Goal: Information Seeking & Learning: Learn about a topic

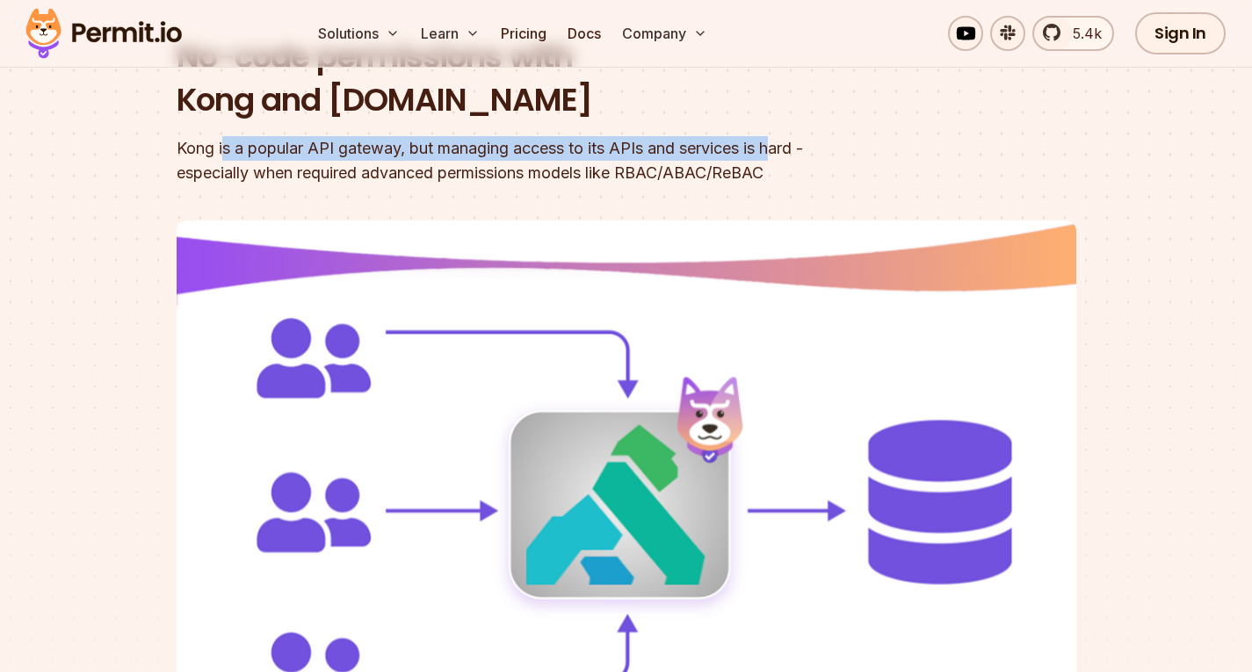
drag, startPoint x: 225, startPoint y: 147, endPoint x: 784, endPoint y: 150, distance: 558.9
click at [784, 150] on div "Kong is a popular API gateway, but managing access to its APIs and services is …" at bounding box center [514, 160] width 675 height 49
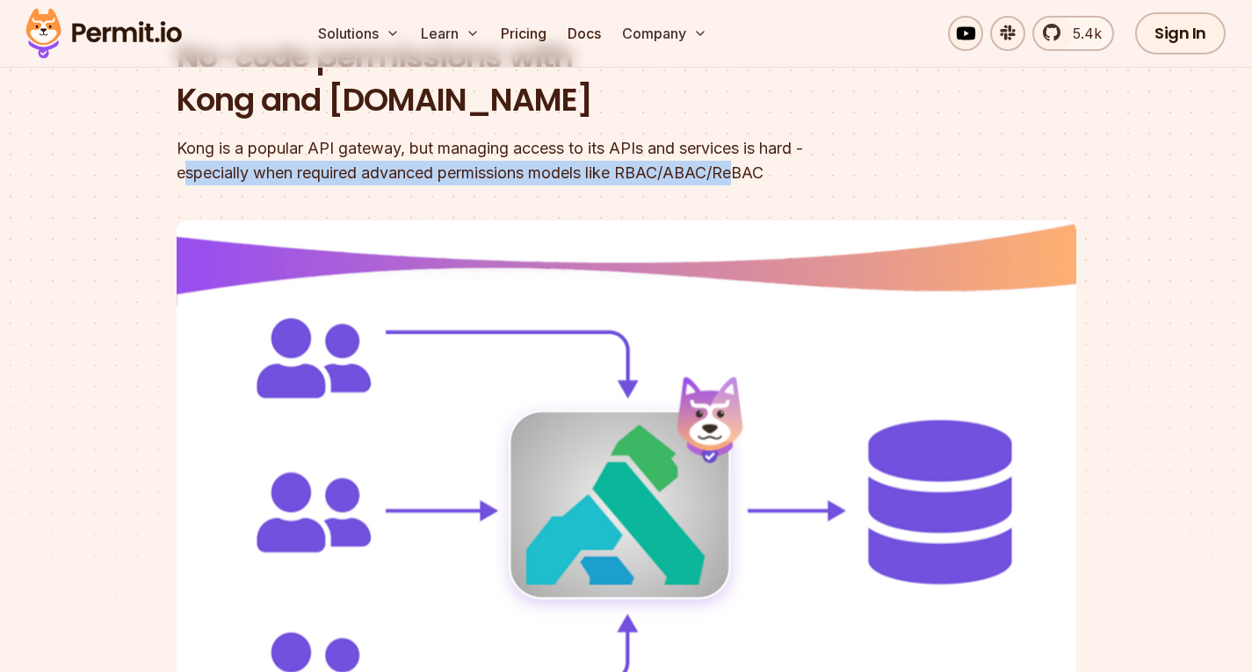
drag, startPoint x: 188, startPoint y: 179, endPoint x: 743, endPoint y: 170, distance: 555.4
click at [743, 170] on div "Kong is a popular API gateway, but managing access to its APIs and services is …" at bounding box center [514, 160] width 675 height 49
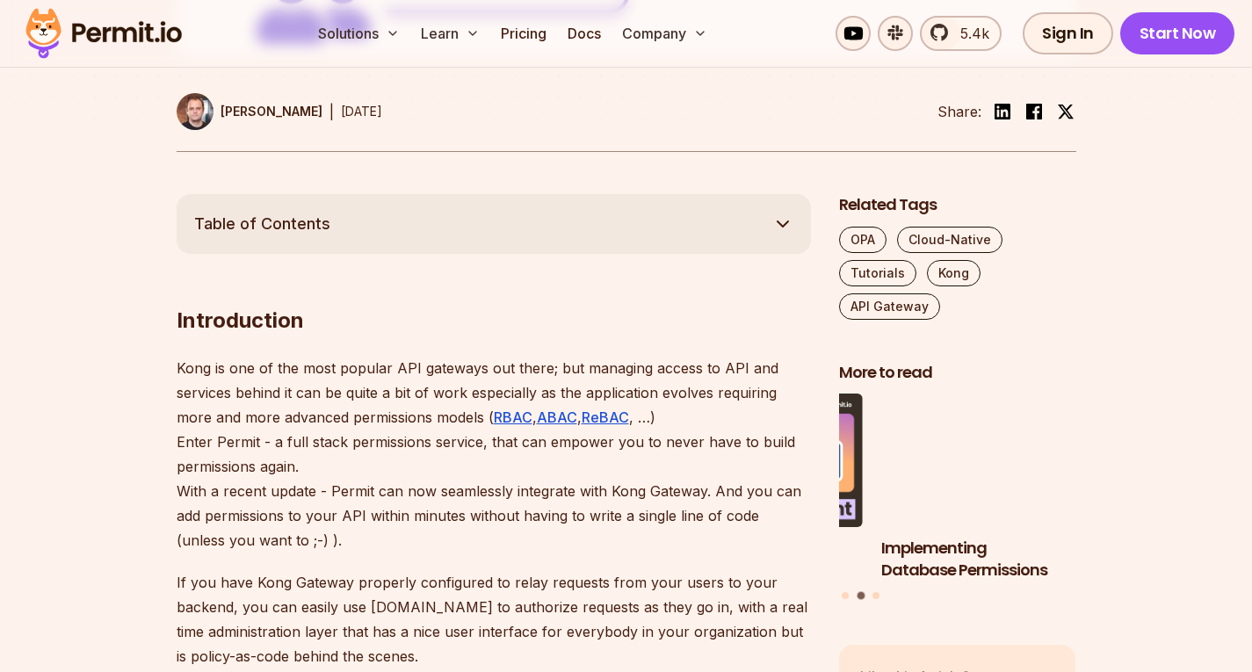
scroll to position [879, 0]
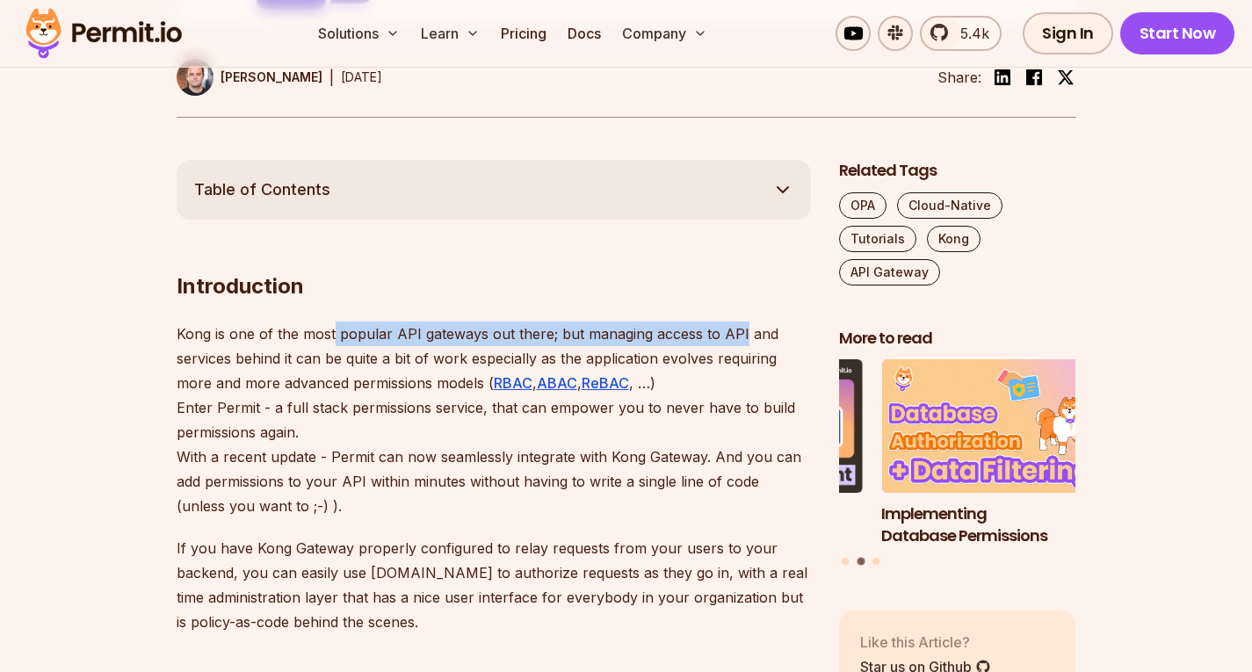
drag, startPoint x: 335, startPoint y: 322, endPoint x: 738, endPoint y: 341, distance: 403.7
click at [738, 341] on p "Kong is one of the most popular API gateways out there; but managing access to …" at bounding box center [494, 420] width 634 height 197
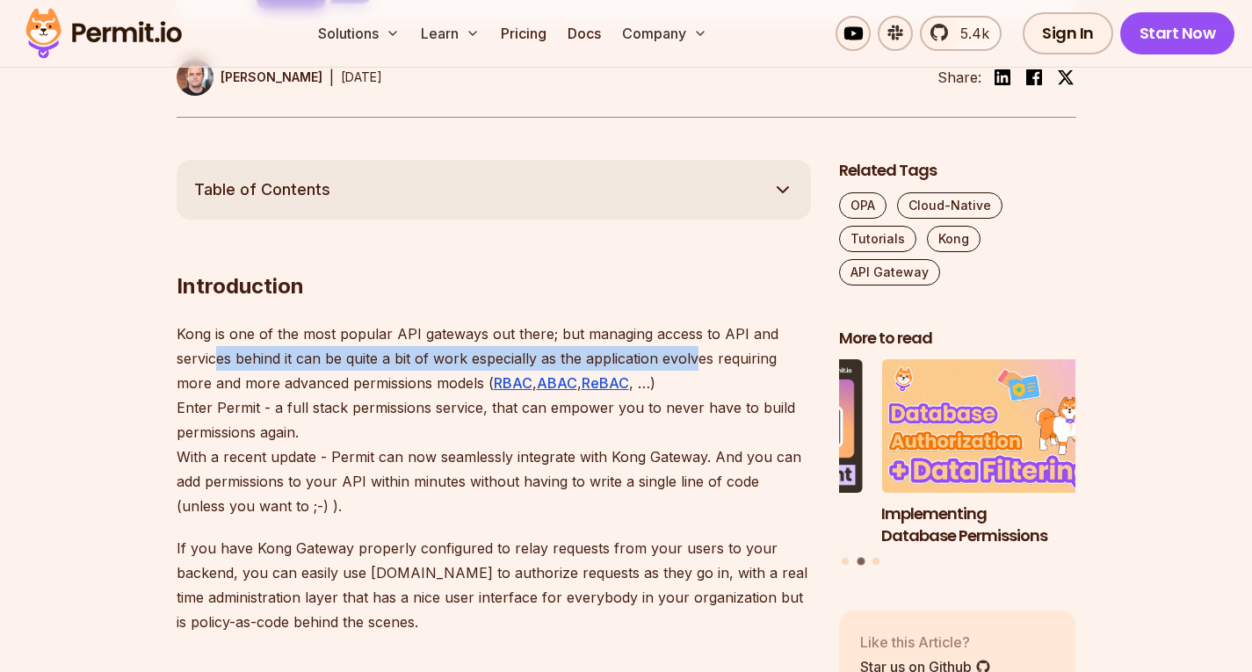
drag, startPoint x: 300, startPoint y: 360, endPoint x: 700, endPoint y: 357, distance: 400.7
click at [700, 357] on p "Kong is one of the most popular API gateways out there; but managing access to …" at bounding box center [494, 420] width 634 height 197
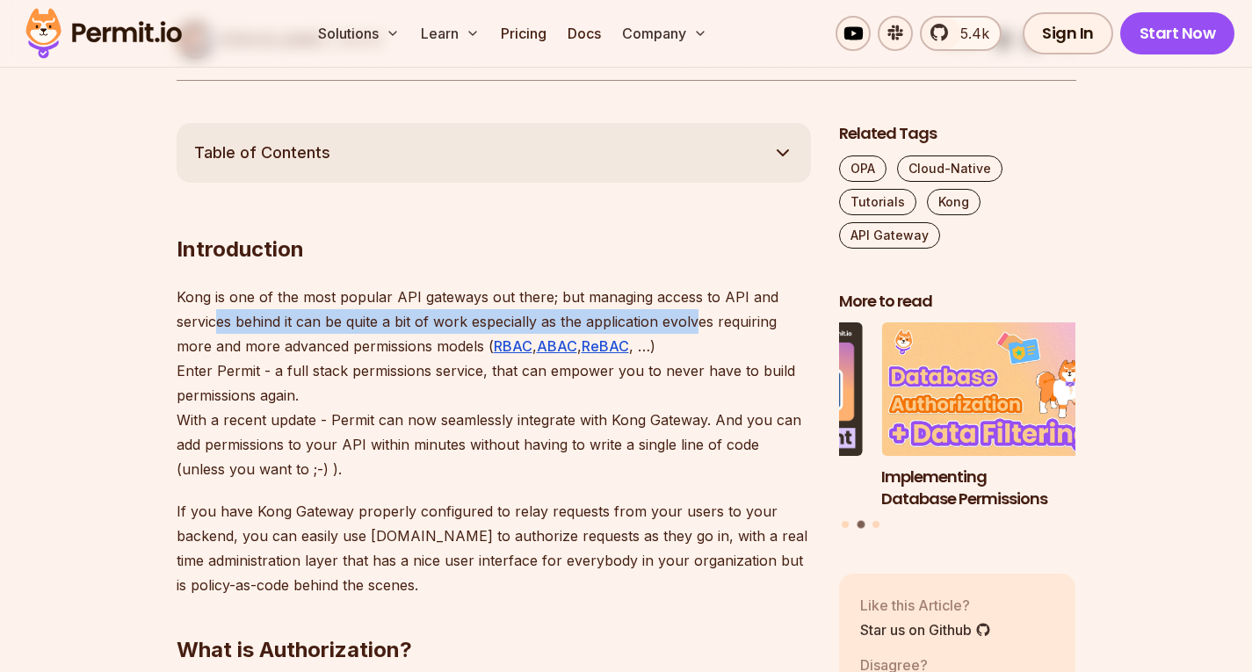
scroll to position [967, 0]
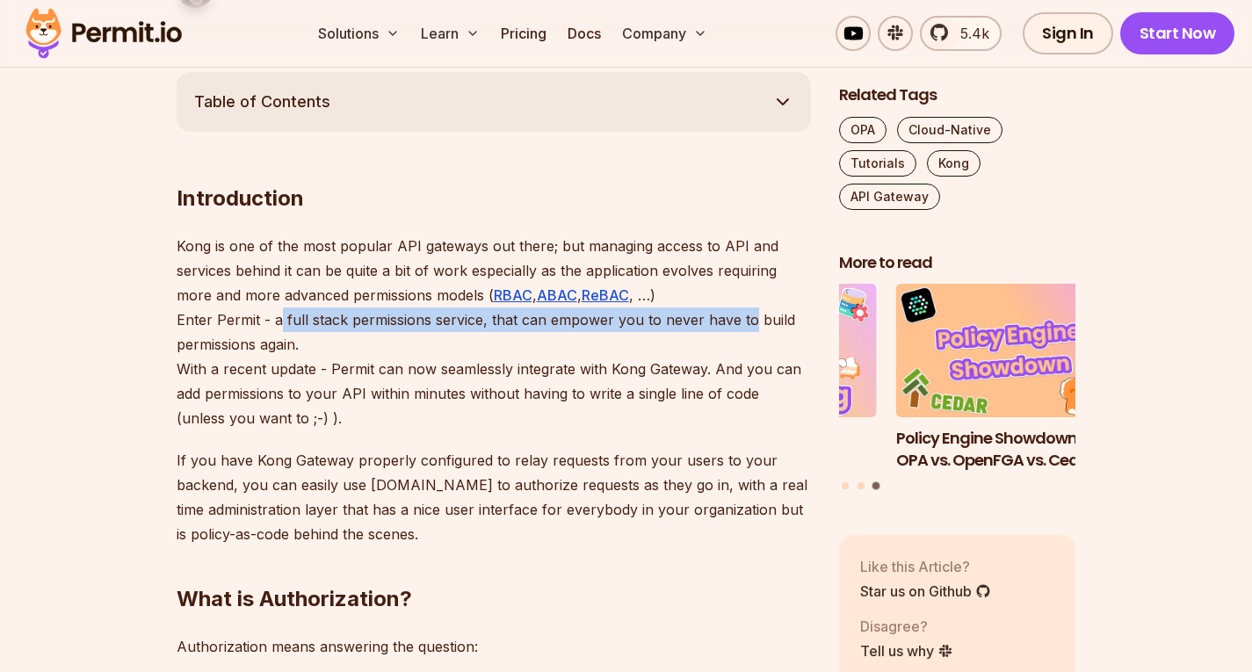
drag, startPoint x: 277, startPoint y: 320, endPoint x: 743, endPoint y: 326, distance: 466.6
click at [743, 326] on p "Kong is one of the most popular API gateways out there; but managing access to …" at bounding box center [494, 332] width 634 height 197
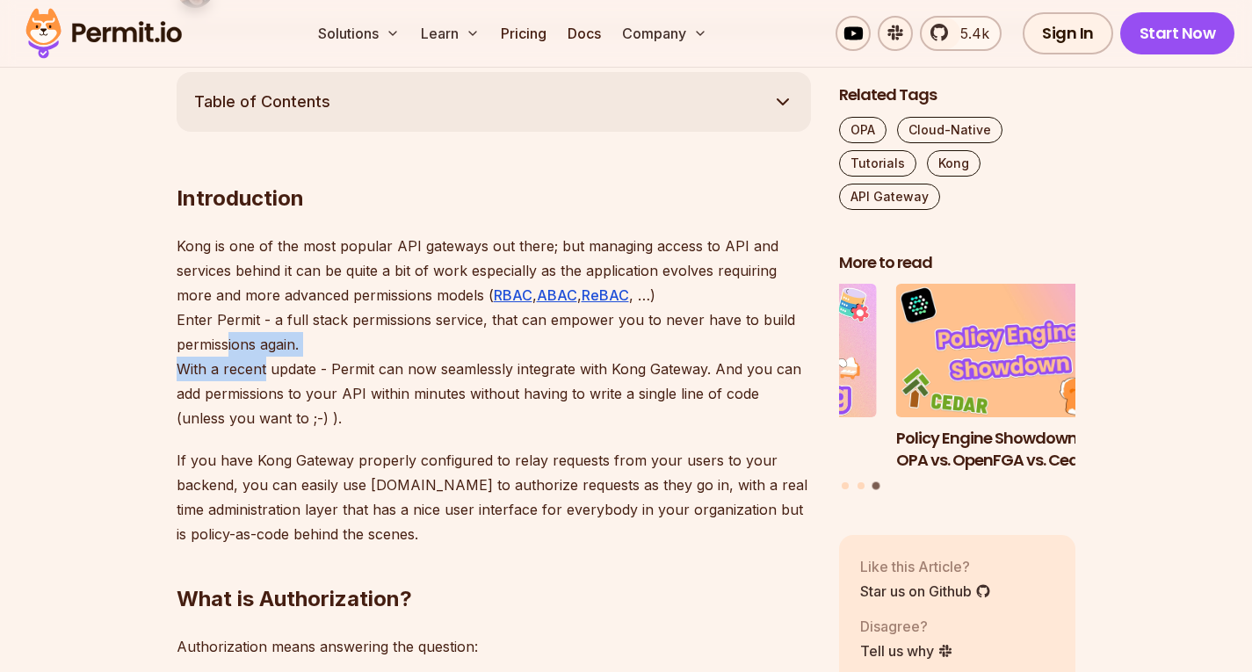
drag, startPoint x: 228, startPoint y: 348, endPoint x: 262, endPoint y: 360, distance: 35.6
click at [264, 359] on p "Kong is one of the most popular API gateways out there; but managing access to …" at bounding box center [494, 332] width 634 height 197
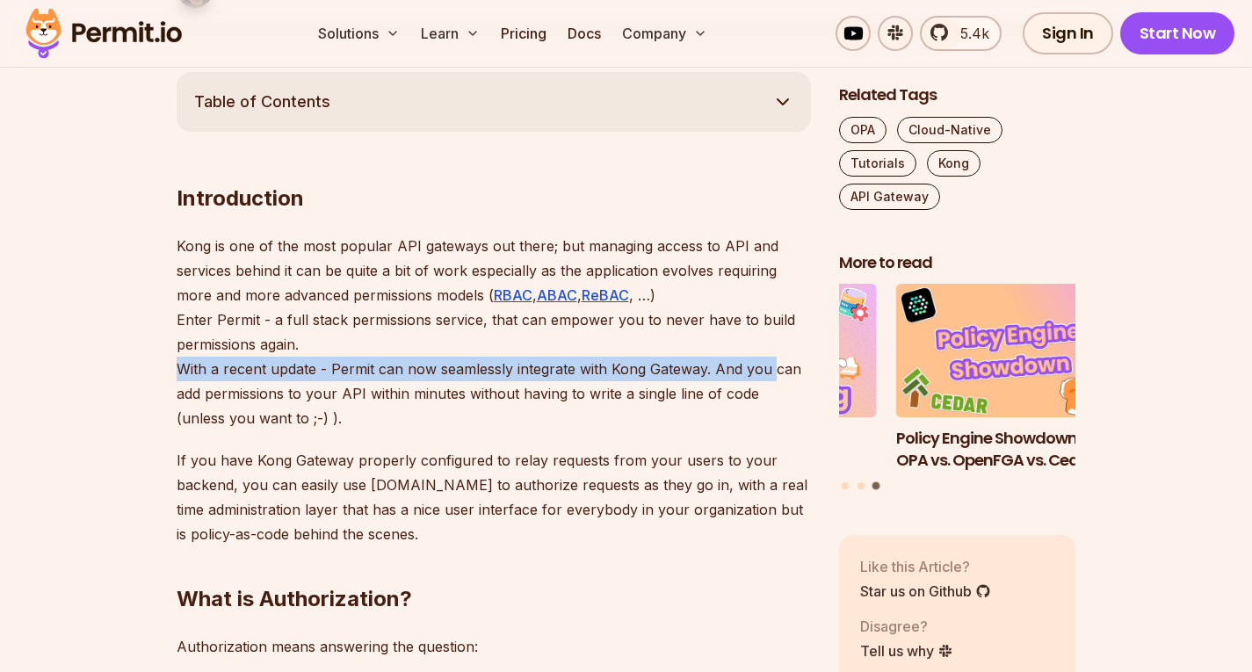
drag, startPoint x: 177, startPoint y: 373, endPoint x: 774, endPoint y: 376, distance: 597.5
click at [774, 376] on p "Kong is one of the most popular API gateways out there; but managing access to …" at bounding box center [494, 332] width 634 height 197
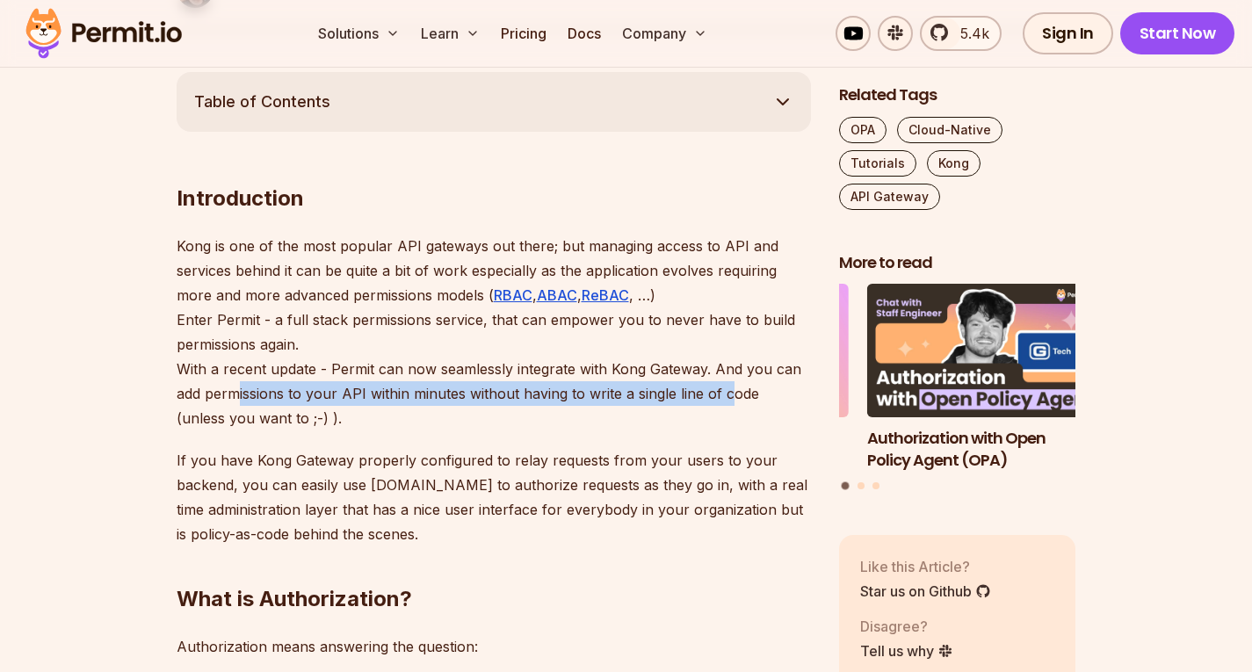
drag, startPoint x: 236, startPoint y: 395, endPoint x: 727, endPoint y: 402, distance: 490.4
click at [727, 402] on p "Kong is one of the most popular API gateways out there; but managing access to …" at bounding box center [494, 332] width 634 height 197
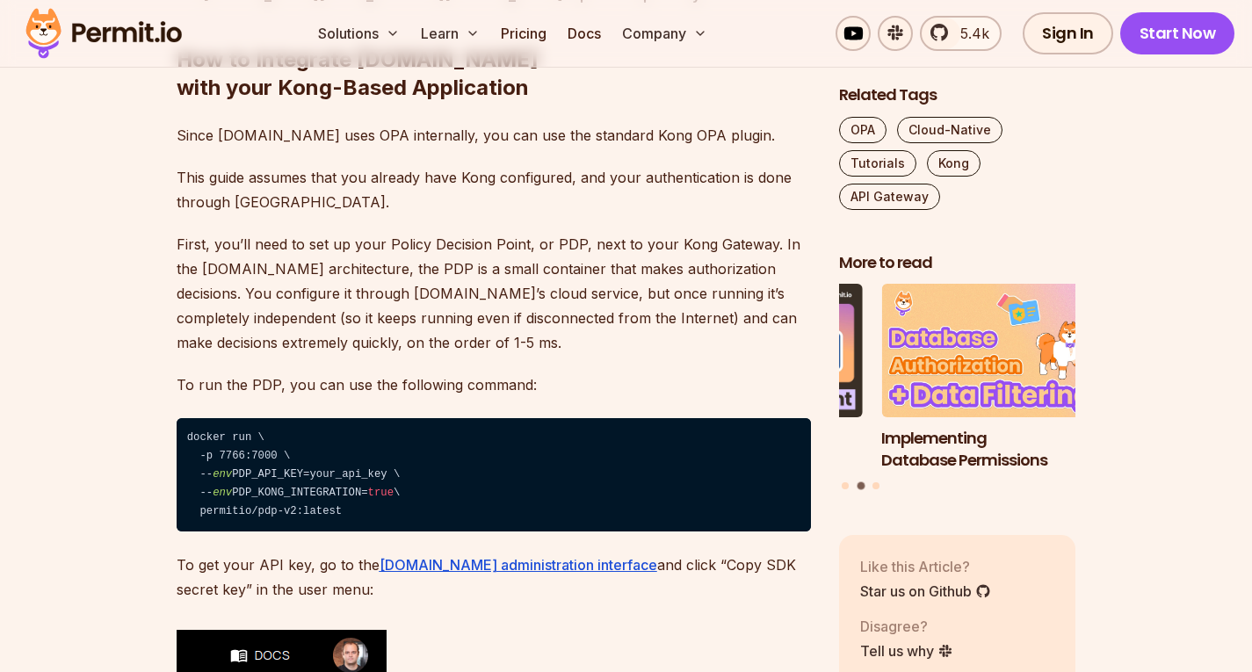
scroll to position [3075, 0]
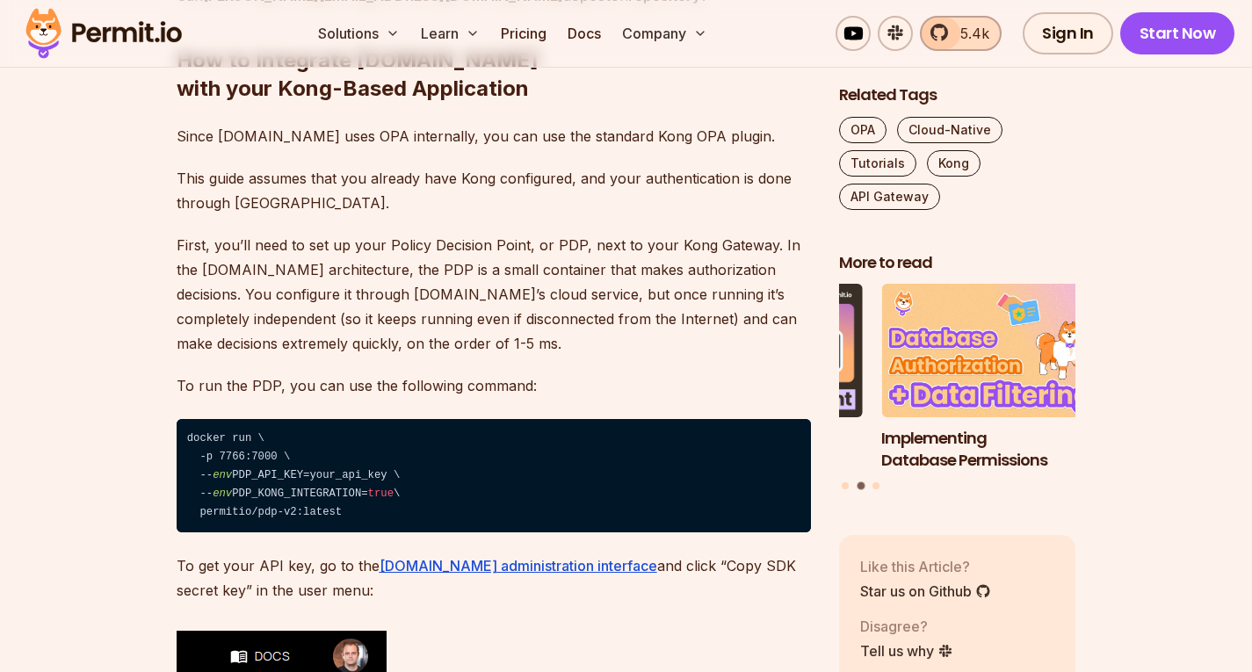
click at [989, 29] on span "5.4k" at bounding box center [970, 33] width 40 height 21
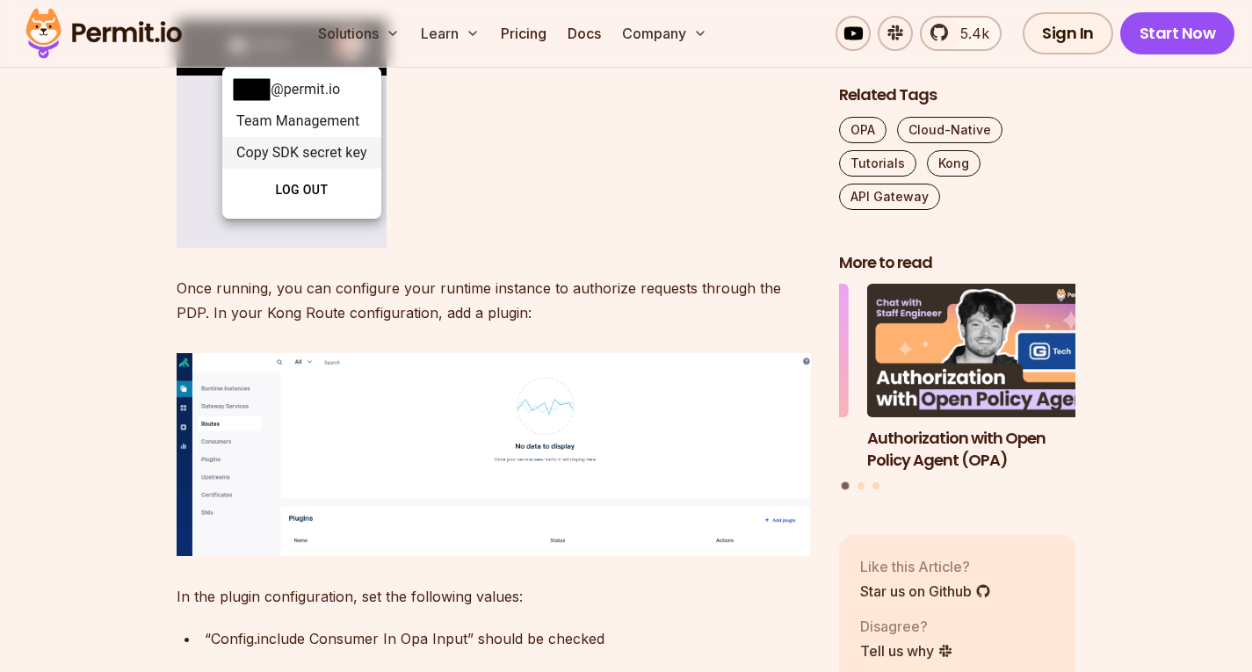
scroll to position [3691, 0]
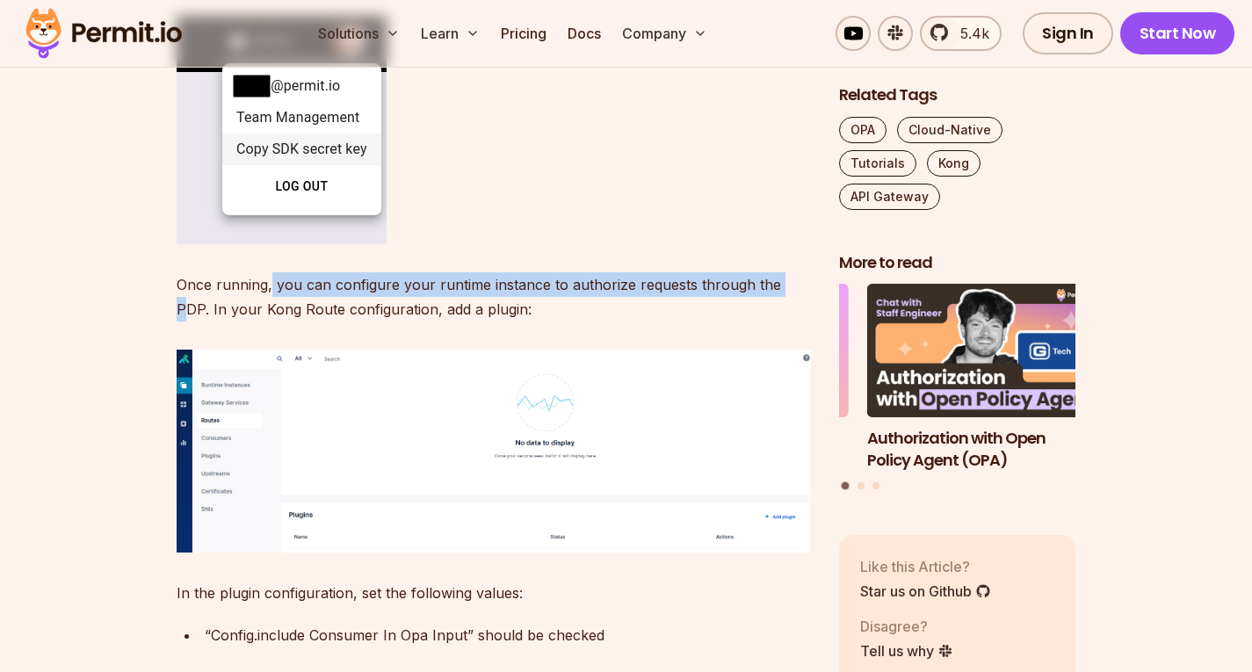
drag, startPoint x: 272, startPoint y: 242, endPoint x: 781, endPoint y: 240, distance: 509.6
click at [781, 272] on p "Once running, you can configure your runtime instance to authorize requests thr…" at bounding box center [494, 296] width 634 height 49
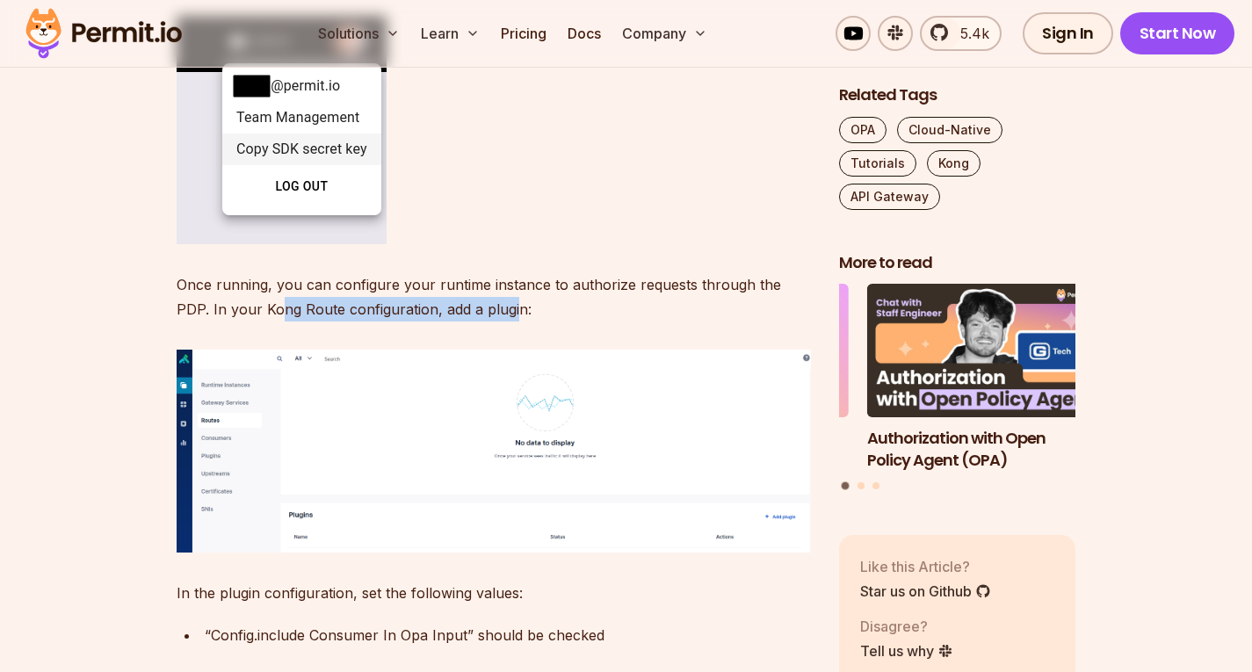
drag, startPoint x: 241, startPoint y: 256, endPoint x: 480, endPoint y: 260, distance: 239.0
click at [480, 272] on p "Once running, you can configure your runtime instance to authorize requests thr…" at bounding box center [494, 296] width 634 height 49
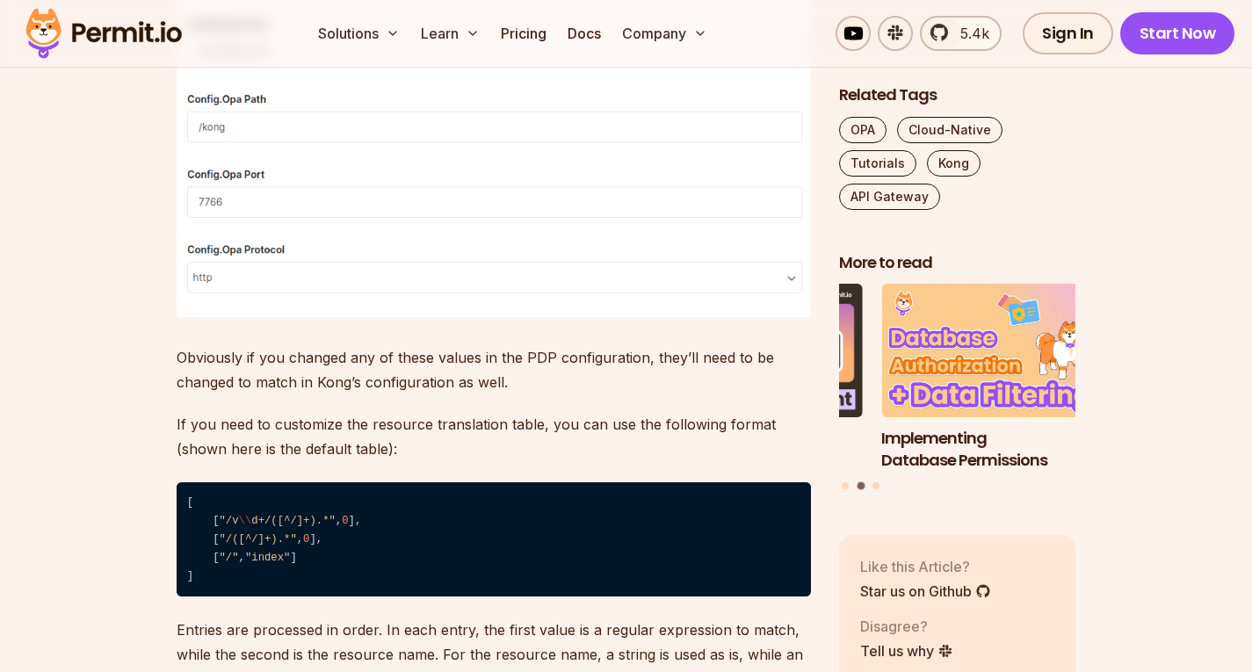
scroll to position [5009, 0]
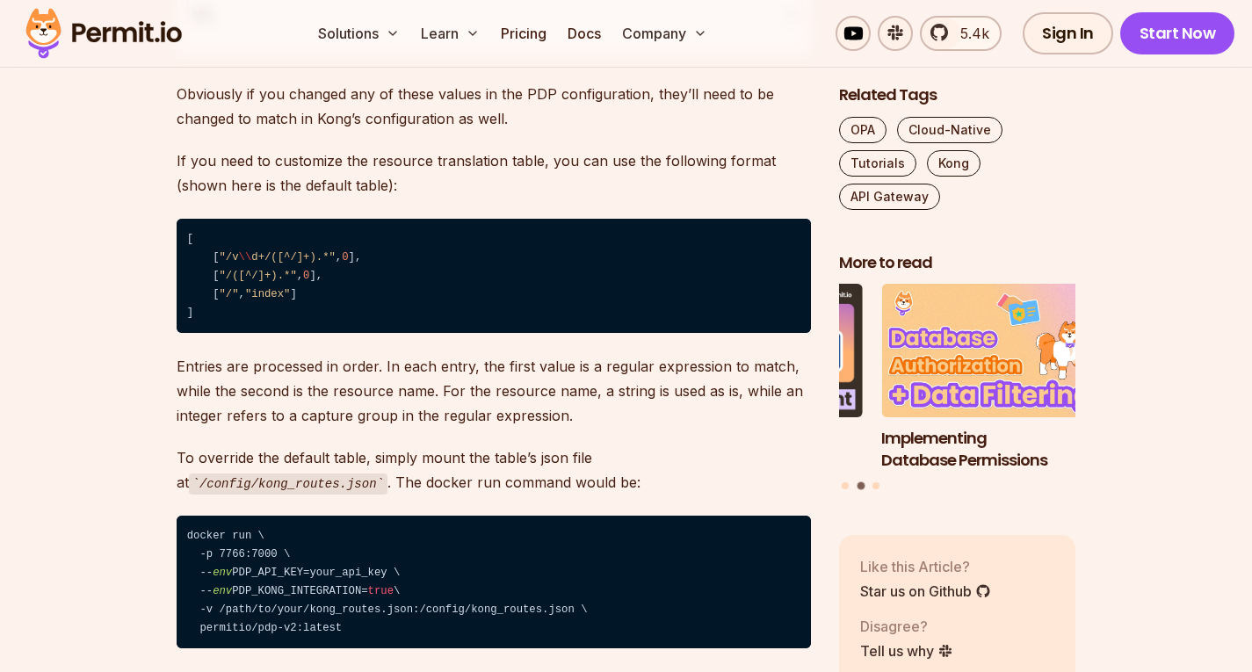
click at [522, 9] on div "Solutions Learn Pricing Docs Company 5.4k Sign In Start Now" at bounding box center [626, 34] width 1252 height 68
click at [519, 29] on link "Pricing" at bounding box center [524, 33] width 60 height 35
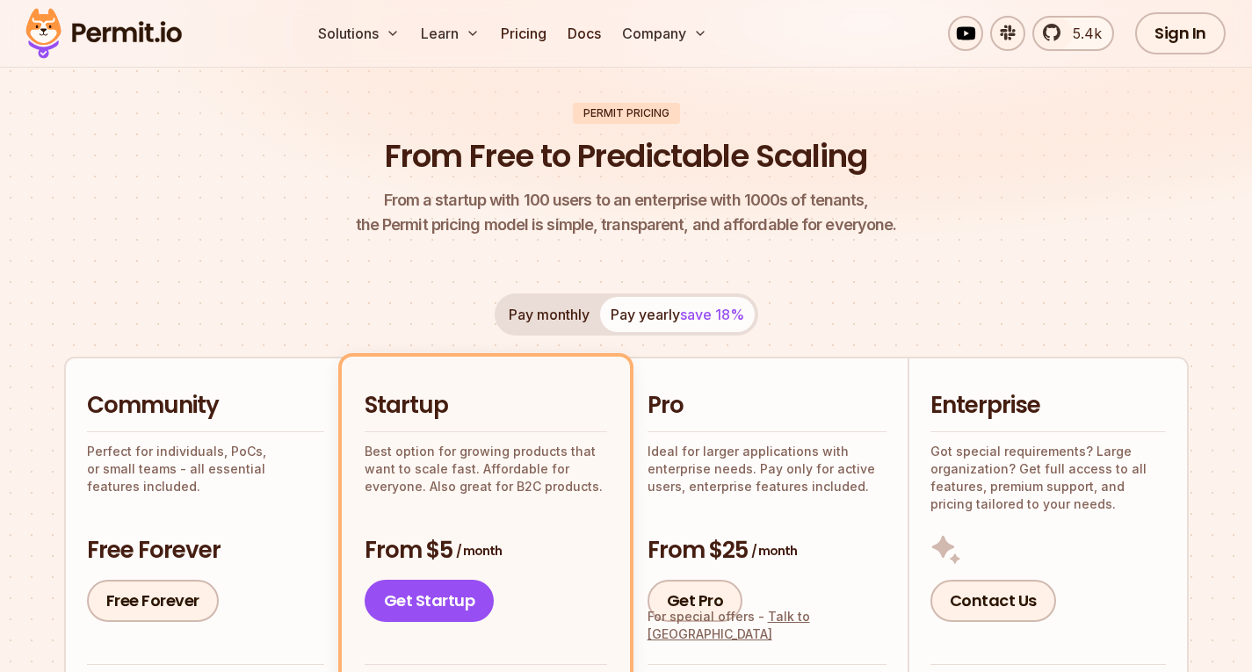
scroll to position [264, 0]
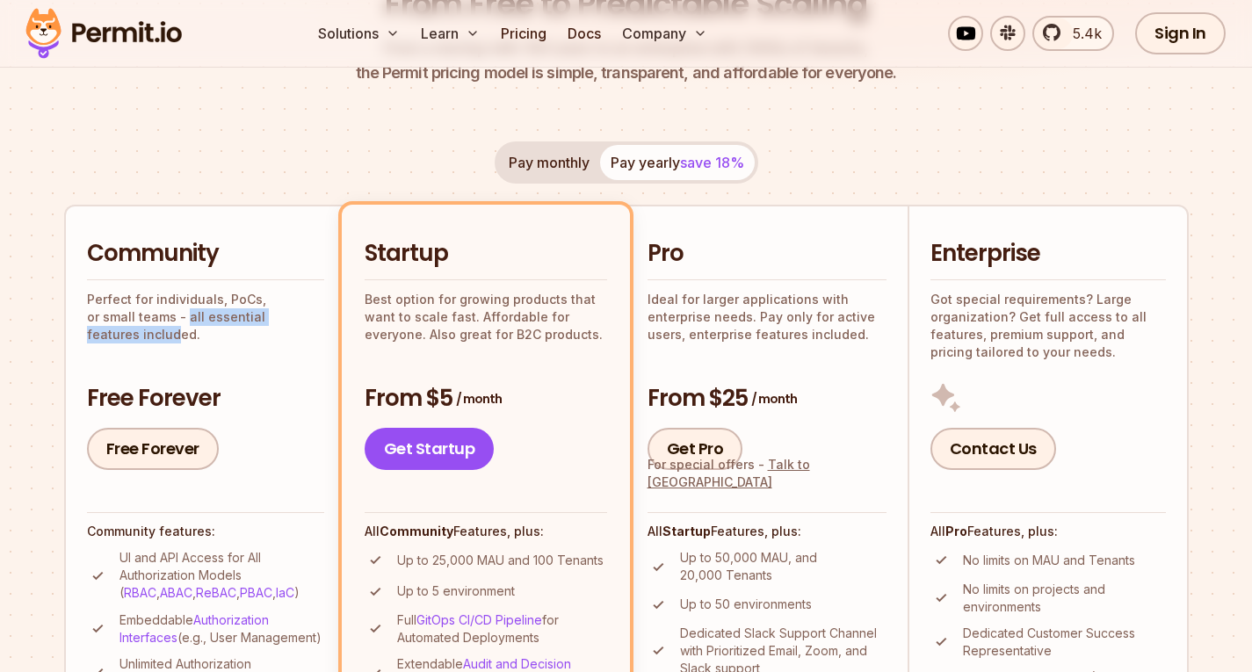
drag, startPoint x: 137, startPoint y: 316, endPoint x: 296, endPoint y: 324, distance: 159.2
click at [296, 324] on p "Perfect for individuals, PoCs, or small teams - all essential features included." at bounding box center [205, 317] width 237 height 53
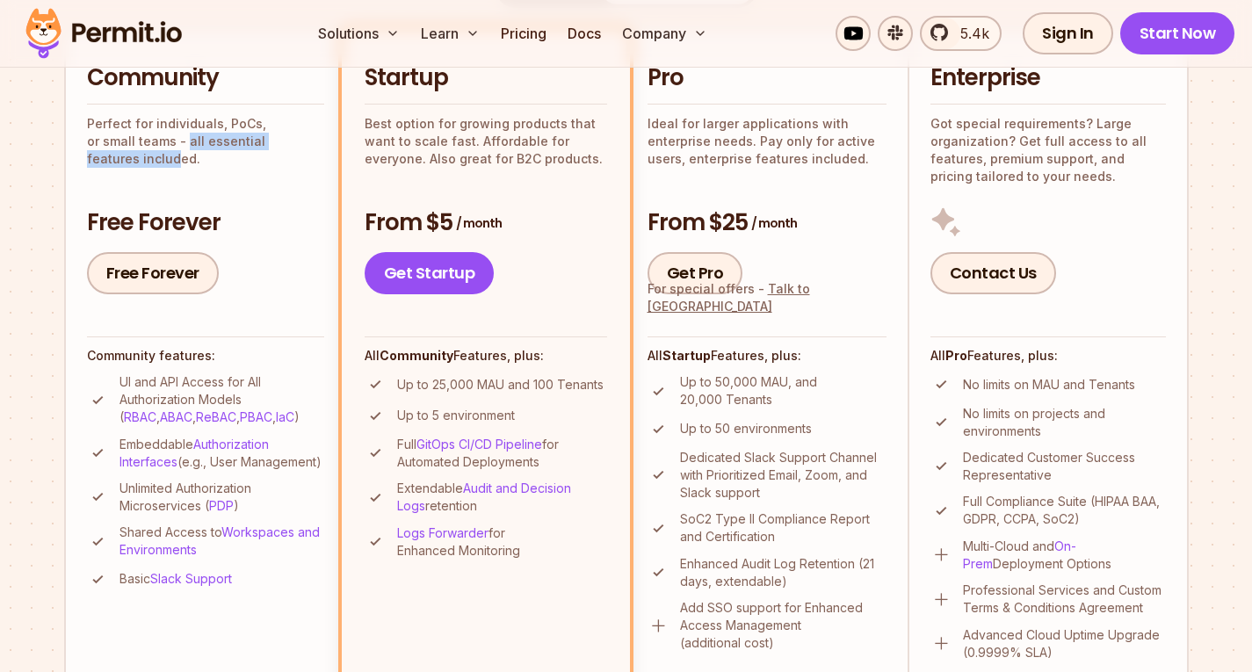
scroll to position [527, 0]
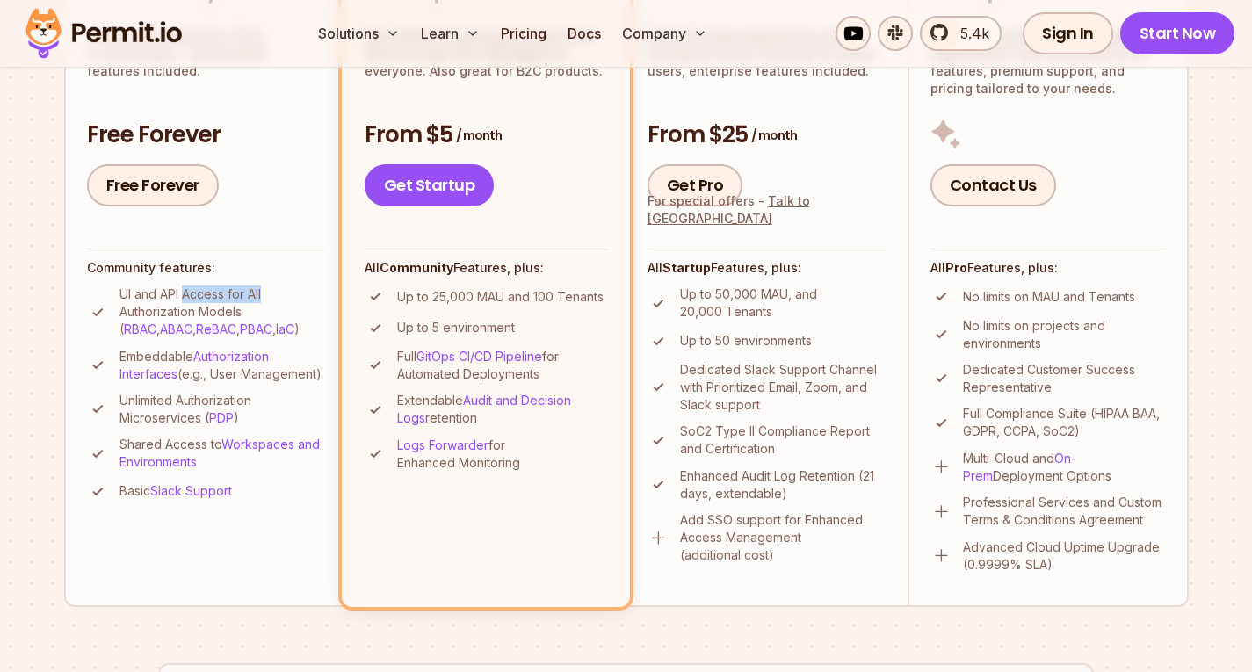
drag, startPoint x: 185, startPoint y: 293, endPoint x: 280, endPoint y: 298, distance: 95.0
click at [280, 298] on p "UI and API Access for All Authorization Models ( RBAC , ABAC , ReBAC , PBAC , I…" at bounding box center [222, 312] width 205 height 53
drag, startPoint x: 136, startPoint y: 305, endPoint x: 239, endPoint y: 314, distance: 103.2
click at [239, 314] on p "UI and API Access for All Authorization Models ( RBAC , ABAC , ReBAC , PBAC , I…" at bounding box center [222, 312] width 205 height 53
drag, startPoint x: 122, startPoint y: 360, endPoint x: 176, endPoint y: 358, distance: 53.7
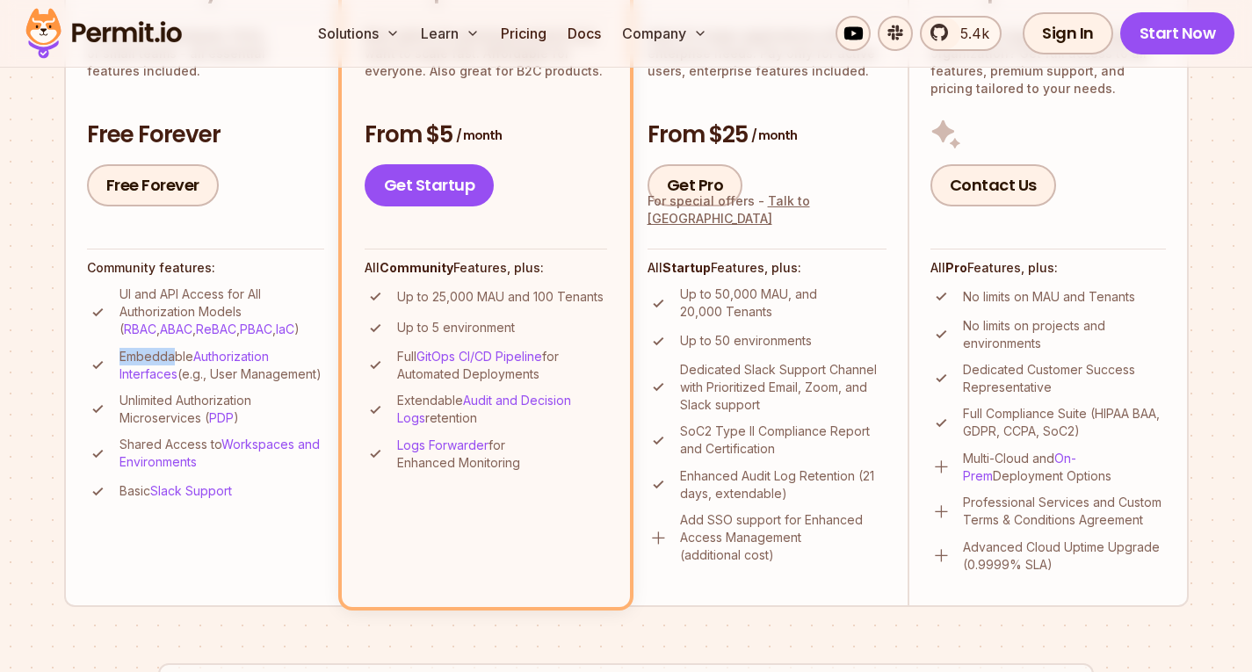
click at [176, 358] on p "Embeddable Authorization Interfaces (e.g., User Management)" at bounding box center [222, 365] width 205 height 35
drag, startPoint x: 131, startPoint y: 413, endPoint x: 199, endPoint y: 417, distance: 67.8
click at [199, 417] on p "Unlimited Authorization Microservices ( PDP )" at bounding box center [222, 409] width 205 height 35
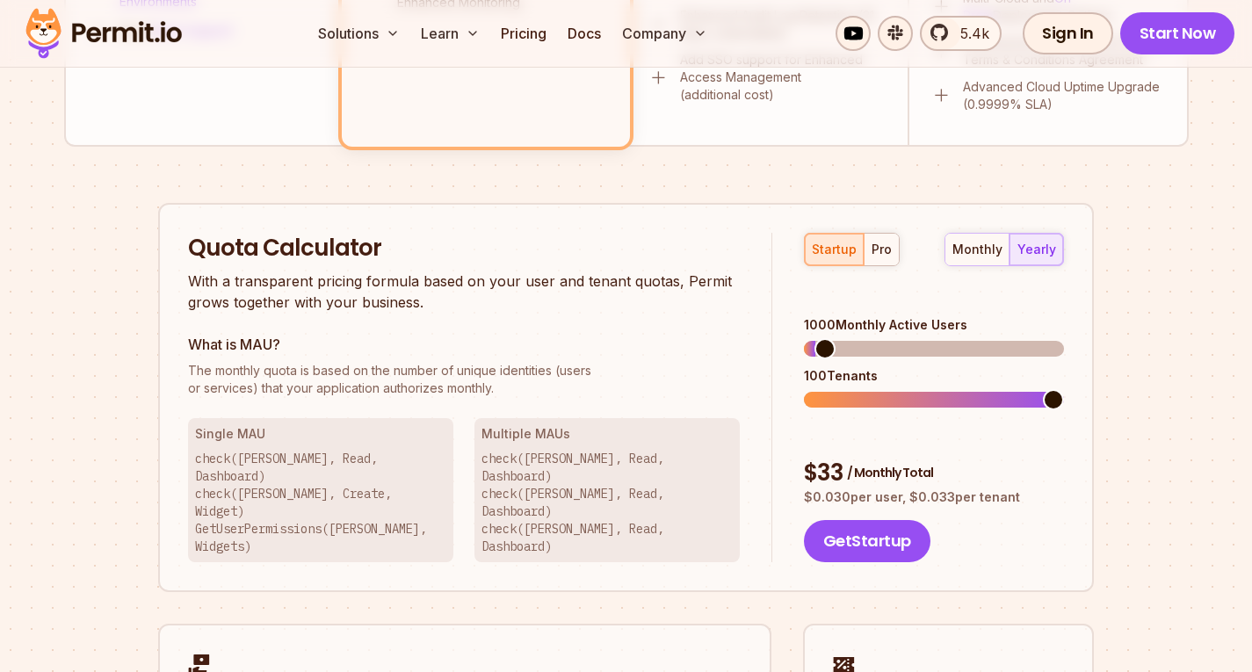
scroll to position [356, 0]
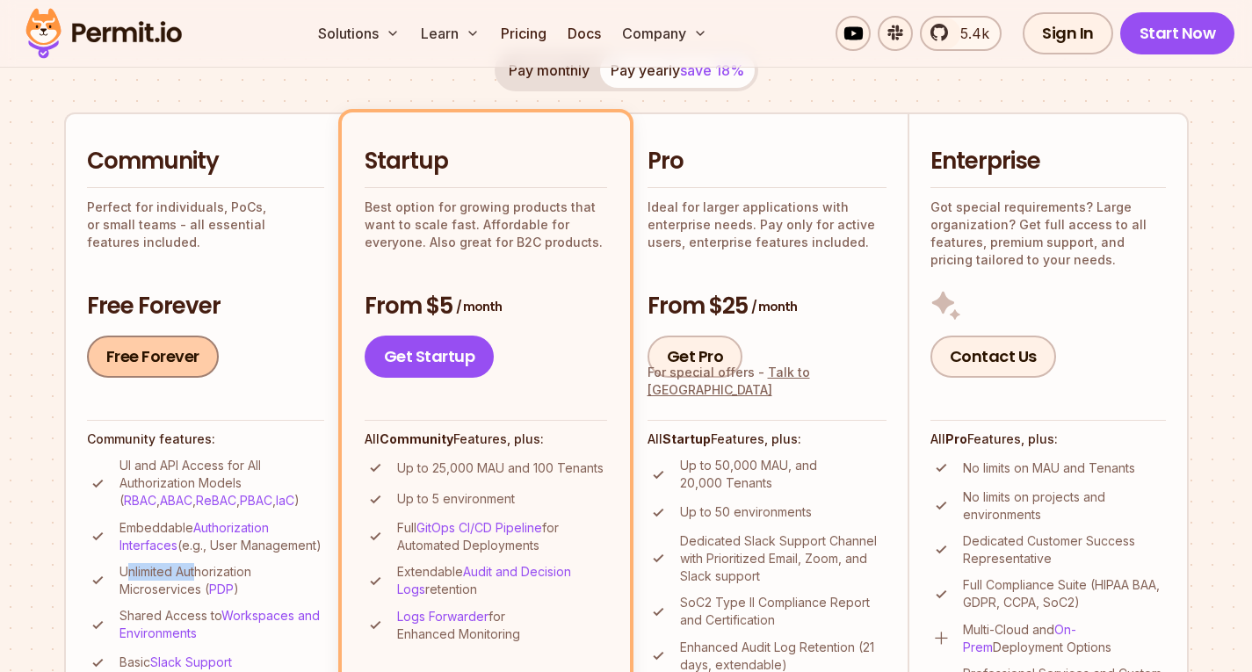
click at [205, 373] on link "Free Forever" at bounding box center [153, 357] width 132 height 42
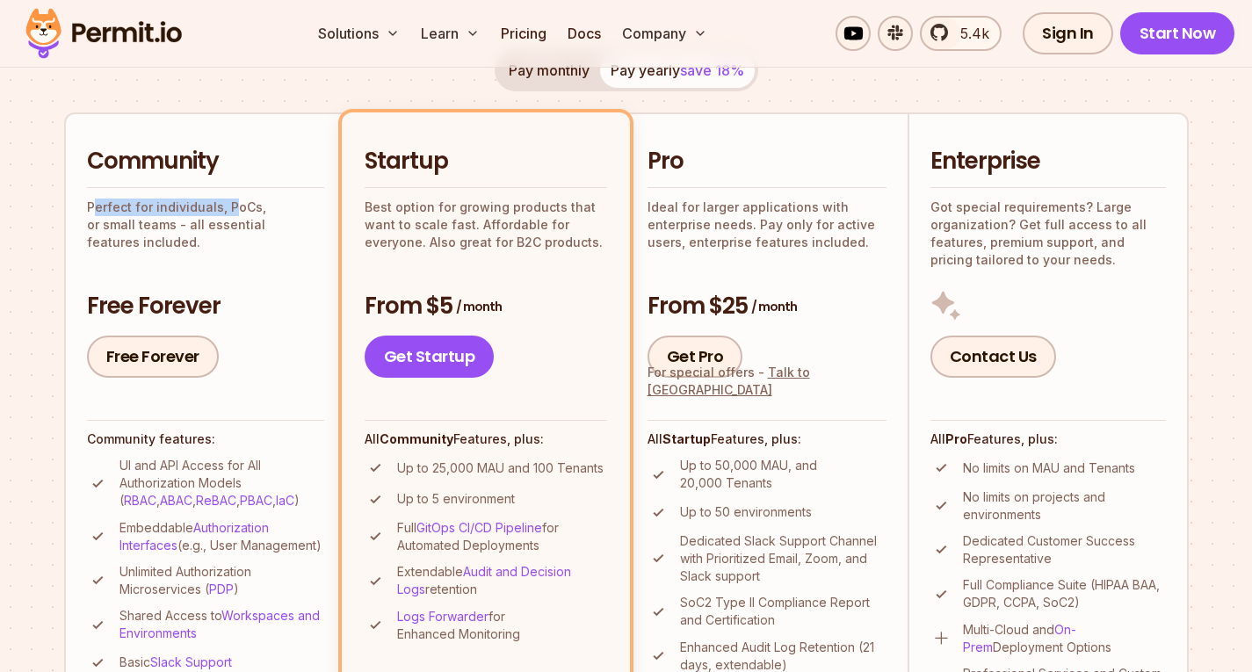
drag, startPoint x: 92, startPoint y: 206, endPoint x: 229, endPoint y: 205, distance: 137.1
click at [229, 205] on p "Perfect for individuals, PoCs, or small teams - all essential features included." at bounding box center [205, 225] width 237 height 53
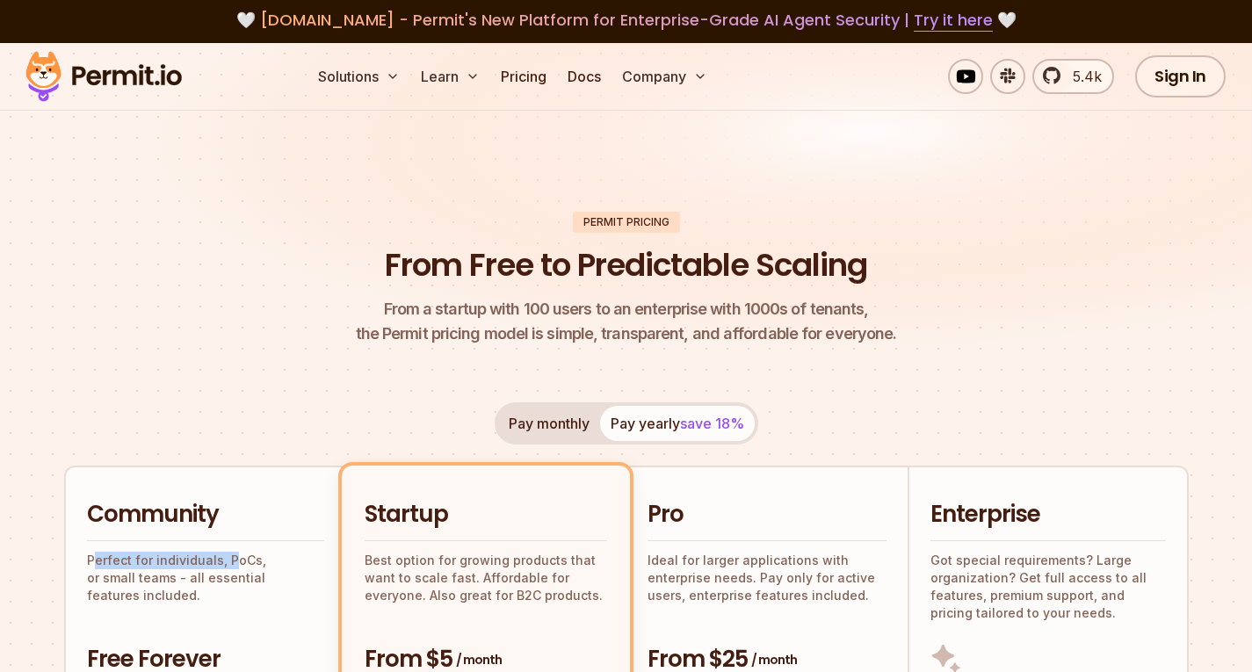
scroll to position [0, 0]
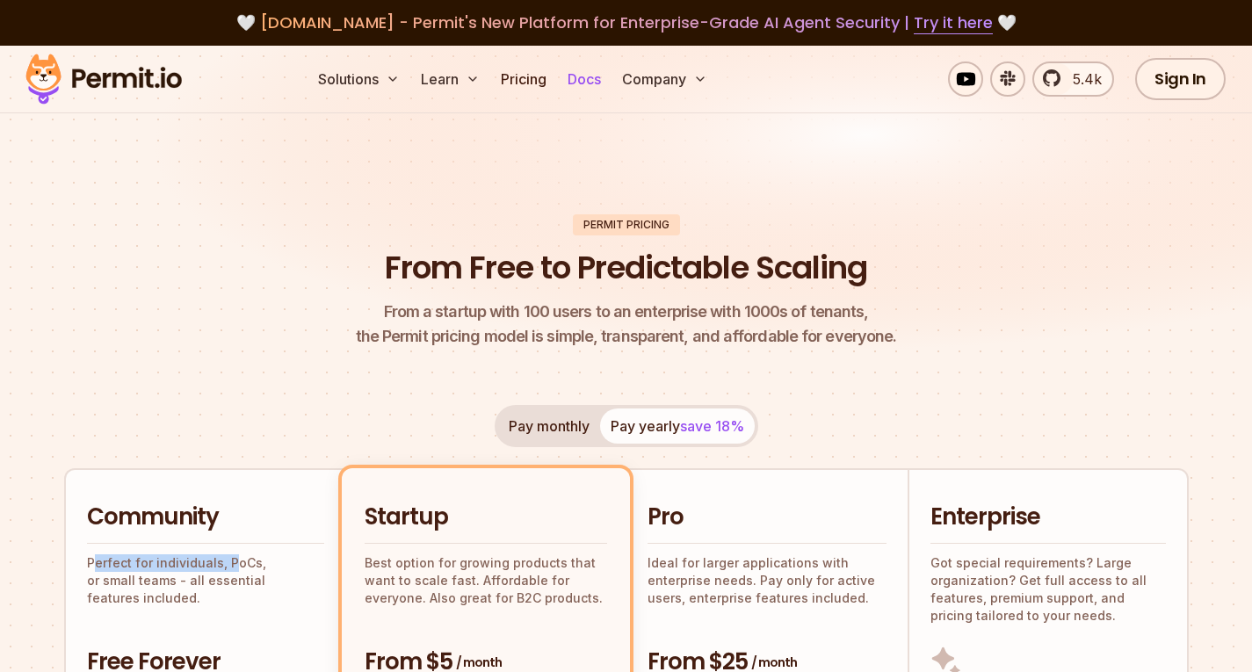
click at [580, 72] on link "Docs" at bounding box center [584, 79] width 47 height 35
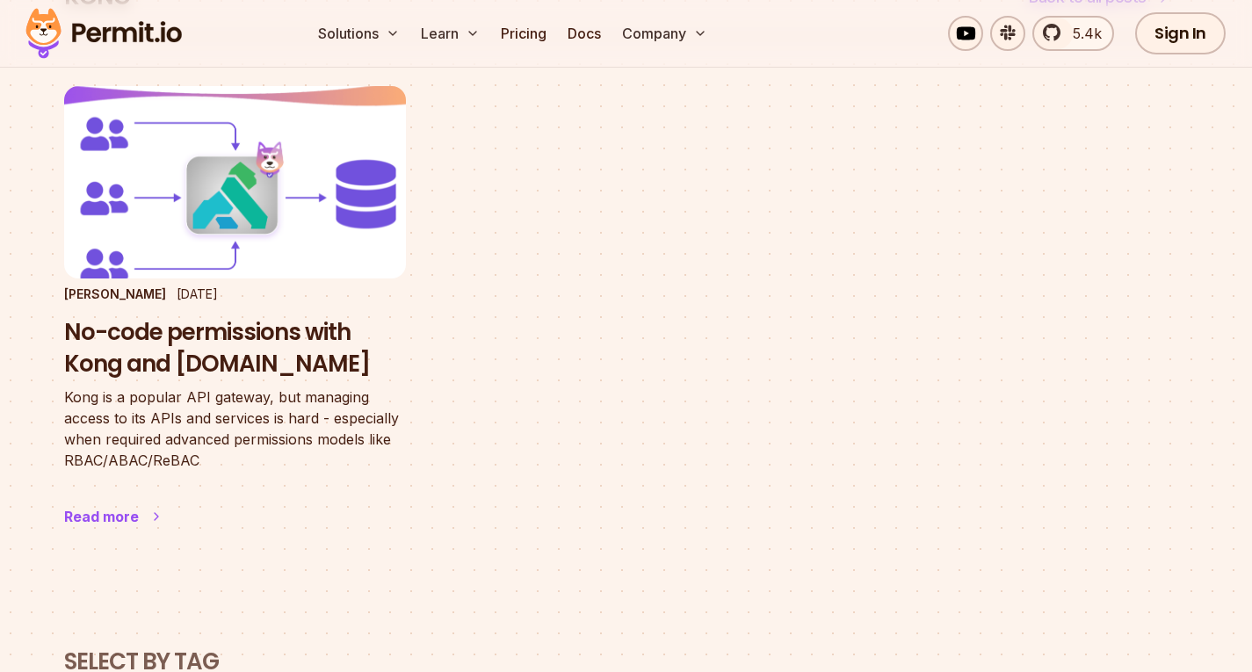
scroll to position [176, 0]
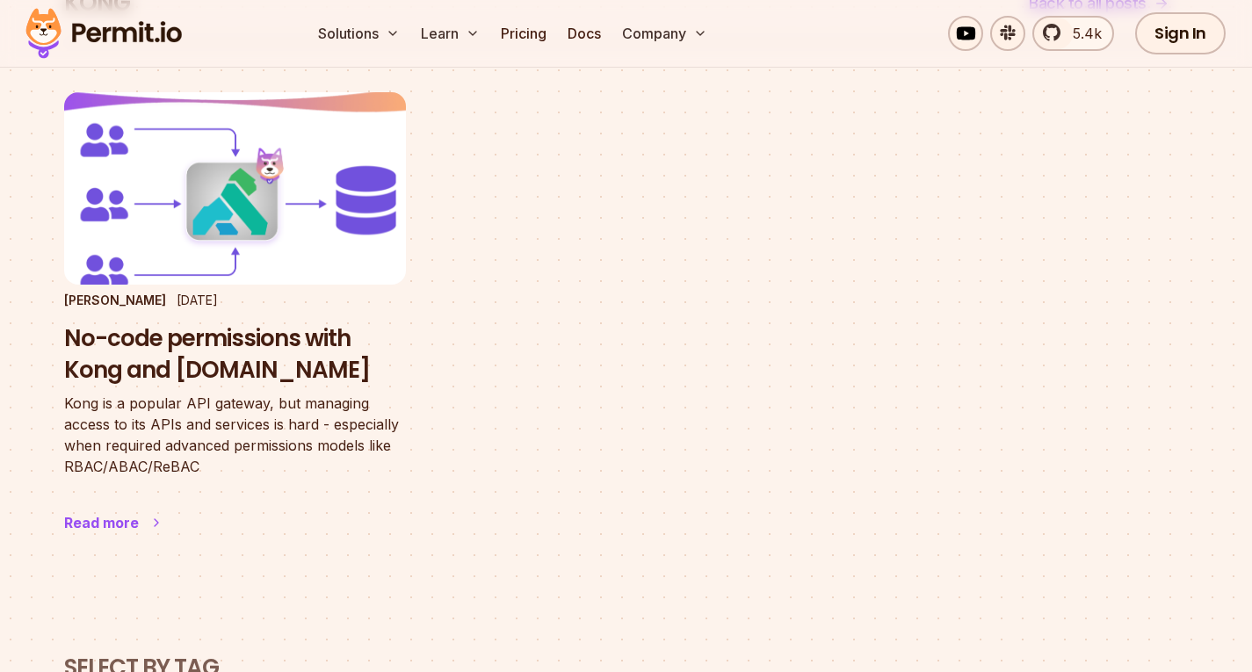
click at [221, 343] on h3 "No-code permissions with Kong and [DOMAIN_NAME]" at bounding box center [235, 354] width 342 height 63
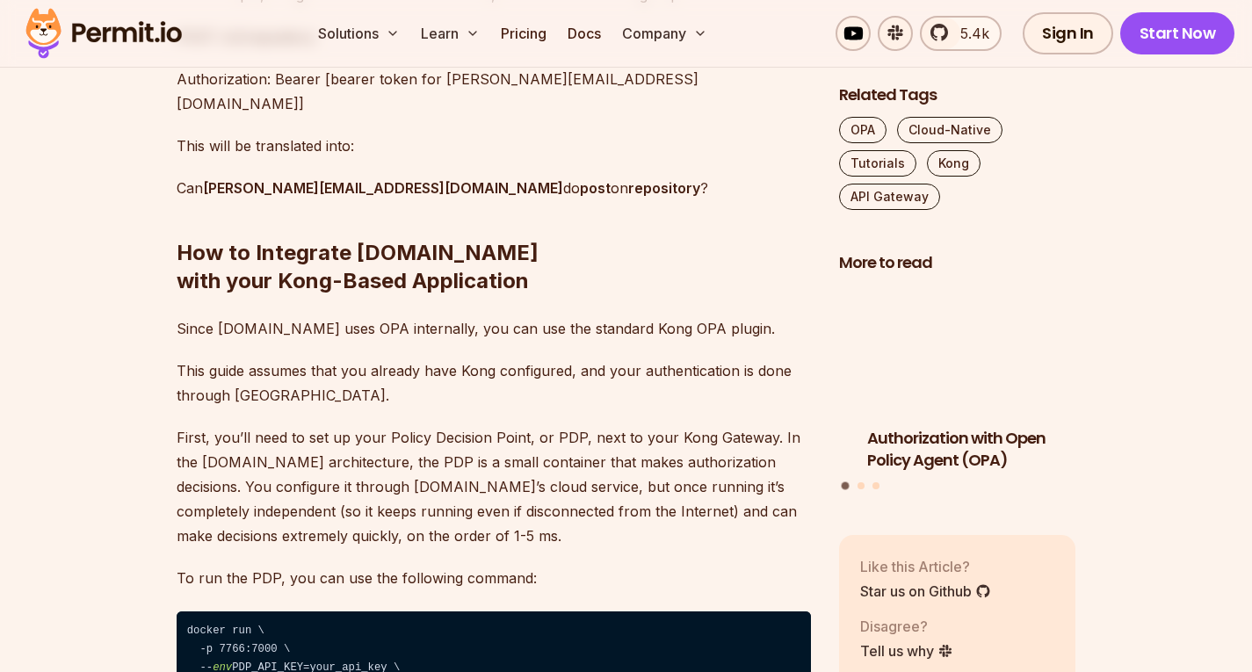
scroll to position [2900, 0]
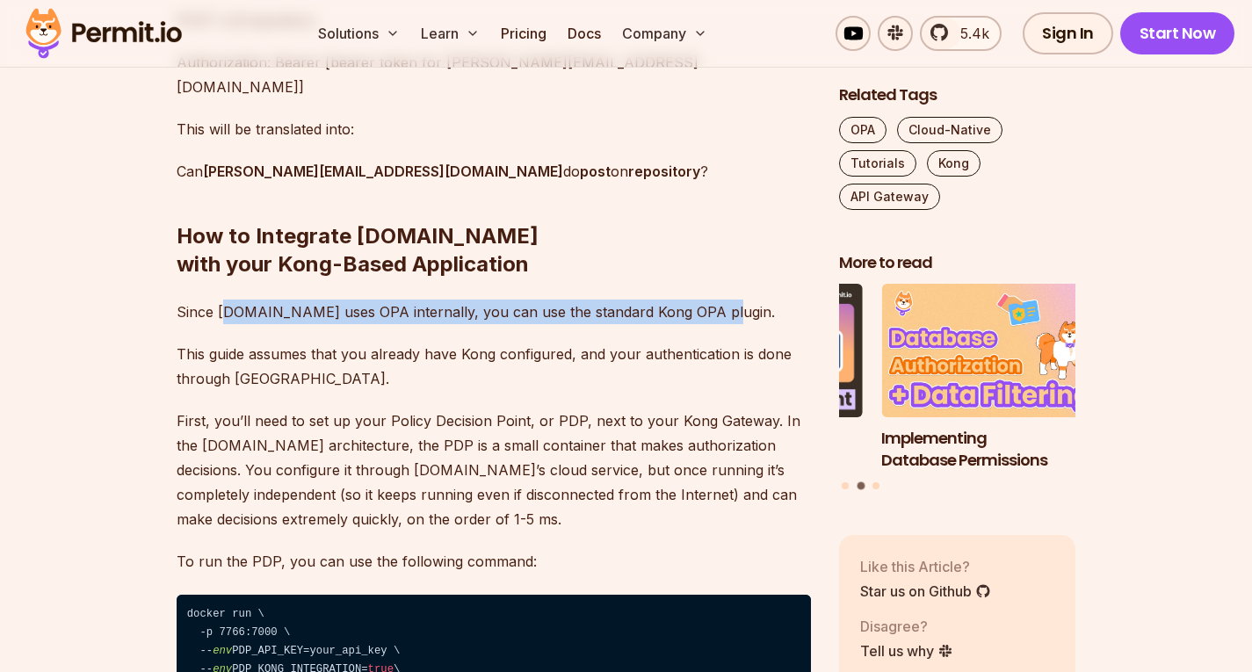
drag, startPoint x: 226, startPoint y: 262, endPoint x: 698, endPoint y: 271, distance: 471.9
click at [698, 300] on p "Since [DOMAIN_NAME] uses OPA internally, you can use the standard Kong OPA plug…" at bounding box center [494, 312] width 634 height 25
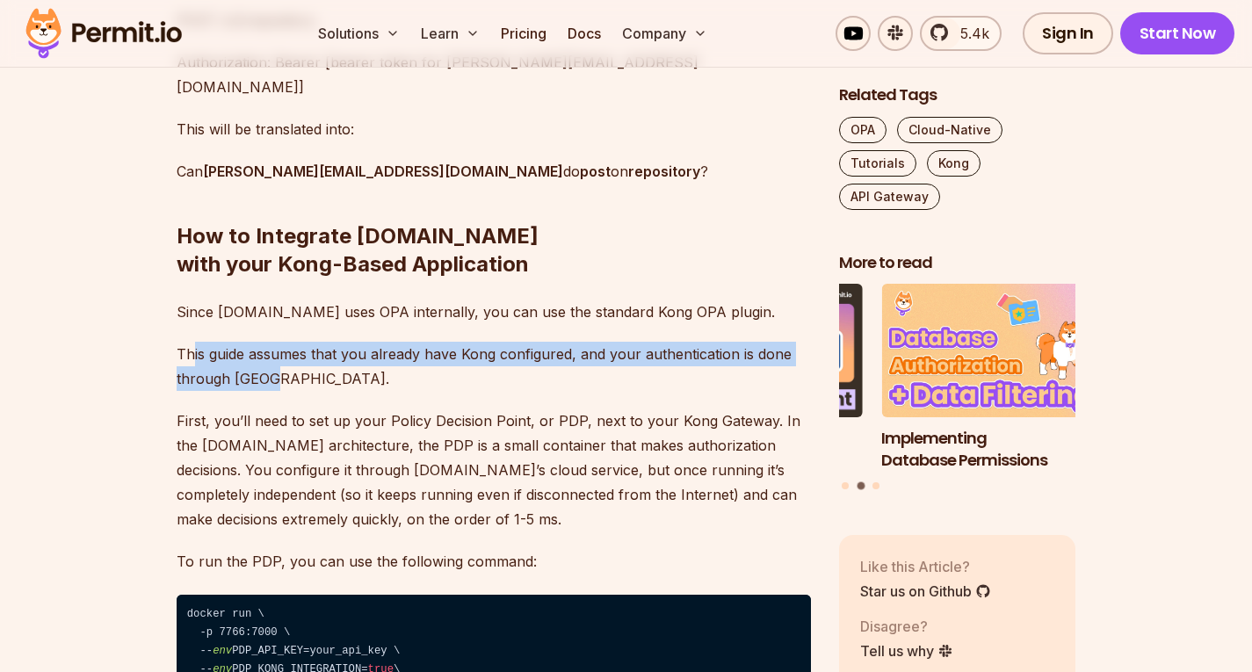
drag, startPoint x: 194, startPoint y: 289, endPoint x: 751, endPoint y: 314, distance: 557.6
click at [751, 342] on p "This guide assumes that you already have Kong configured, and your authenticati…" at bounding box center [494, 366] width 634 height 49
click at [251, 342] on p "This guide assumes that you already have Kong configured, and your authenticati…" at bounding box center [494, 366] width 634 height 49
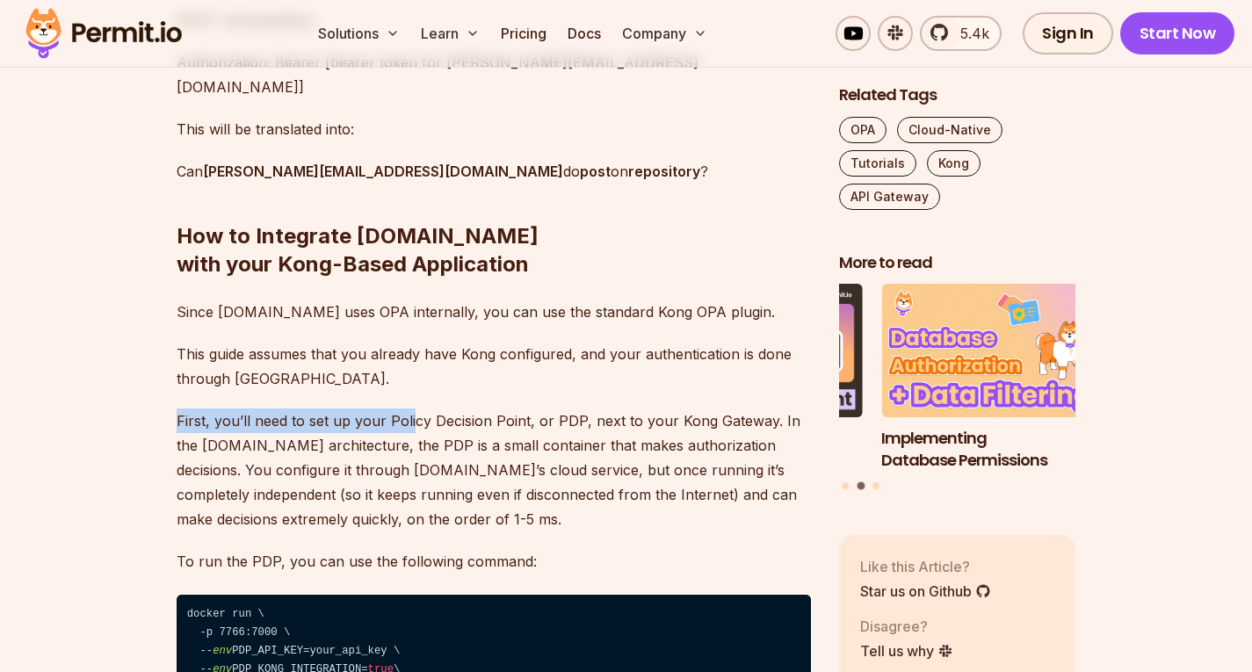
drag, startPoint x: 179, startPoint y: 359, endPoint x: 409, endPoint y: 373, distance: 230.6
click at [409, 409] on p "First, you’ll need to set up your Policy Decision Point, or PDP, next to your K…" at bounding box center [494, 470] width 634 height 123
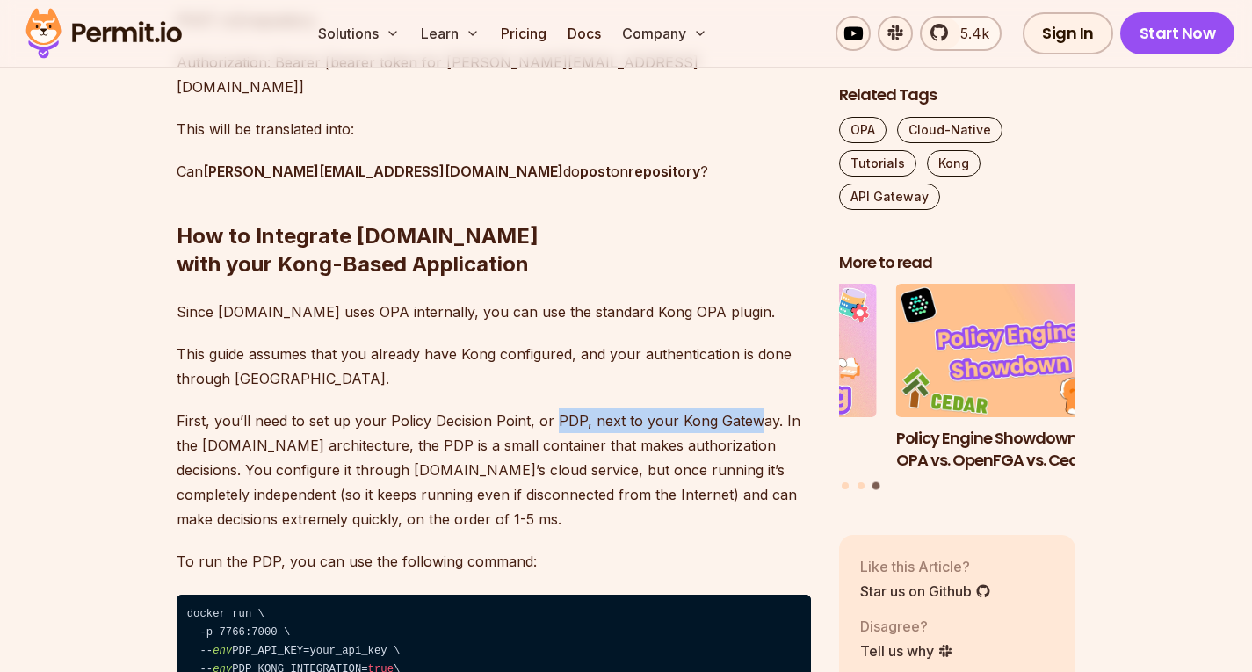
drag, startPoint x: 553, startPoint y: 372, endPoint x: 750, endPoint y: 378, distance: 197.8
click at [750, 409] on p "First, you’ll need to set up your Policy Decision Point, or PDP, next to your K…" at bounding box center [494, 470] width 634 height 123
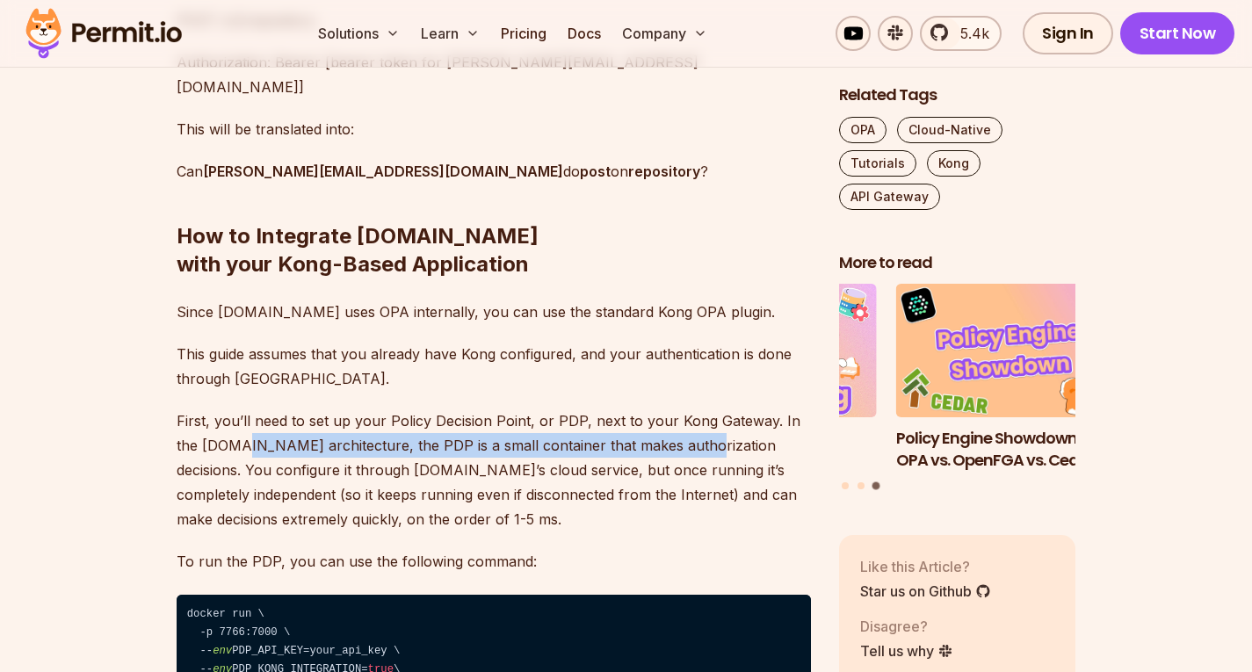
drag, startPoint x: 213, startPoint y: 393, endPoint x: 654, endPoint y: 400, distance: 441.2
click at [654, 409] on p "First, you’ll need to set up your Policy Decision Point, or PDP, next to your K…" at bounding box center [494, 470] width 634 height 123
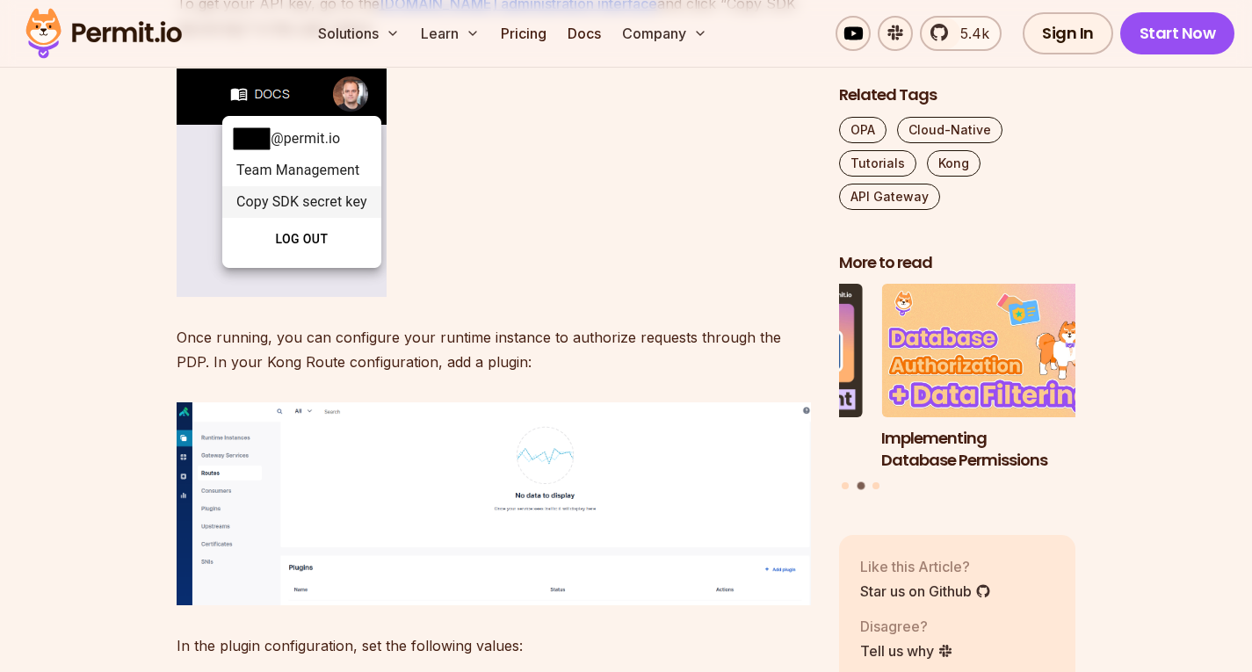
scroll to position [3691, 0]
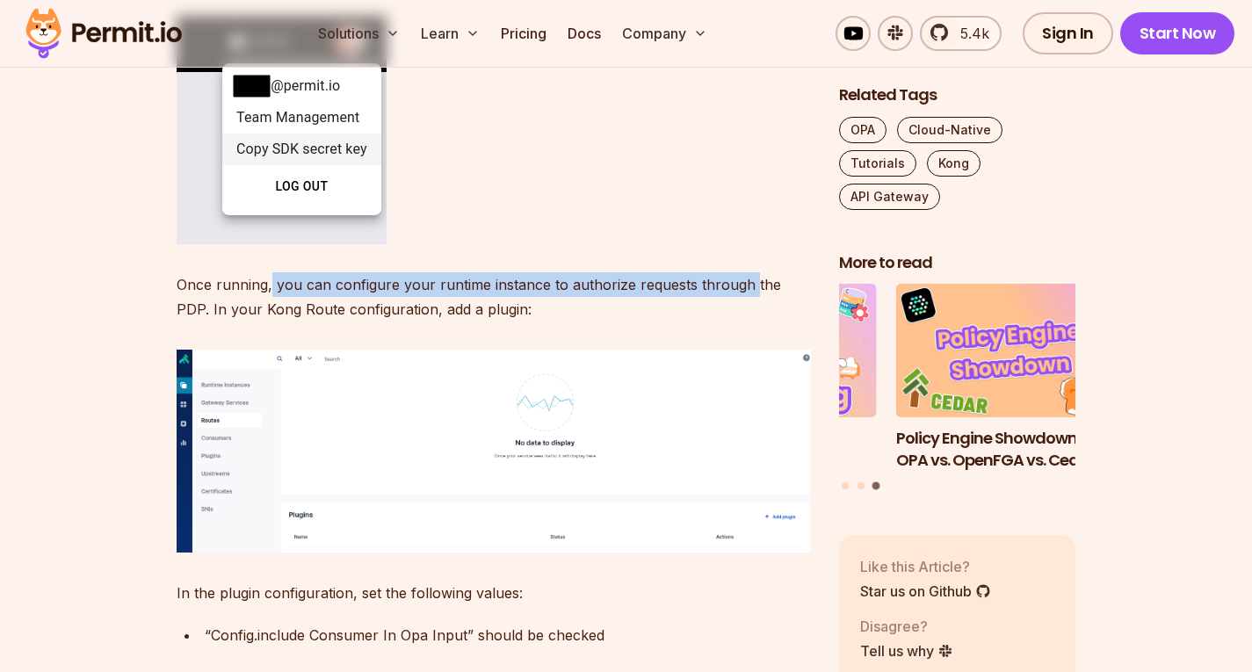
drag, startPoint x: 271, startPoint y: 235, endPoint x: 748, endPoint y: 238, distance: 477.1
click at [748, 272] on p "Once running, you can configure your runtime instance to authorize requests thr…" at bounding box center [494, 296] width 634 height 49
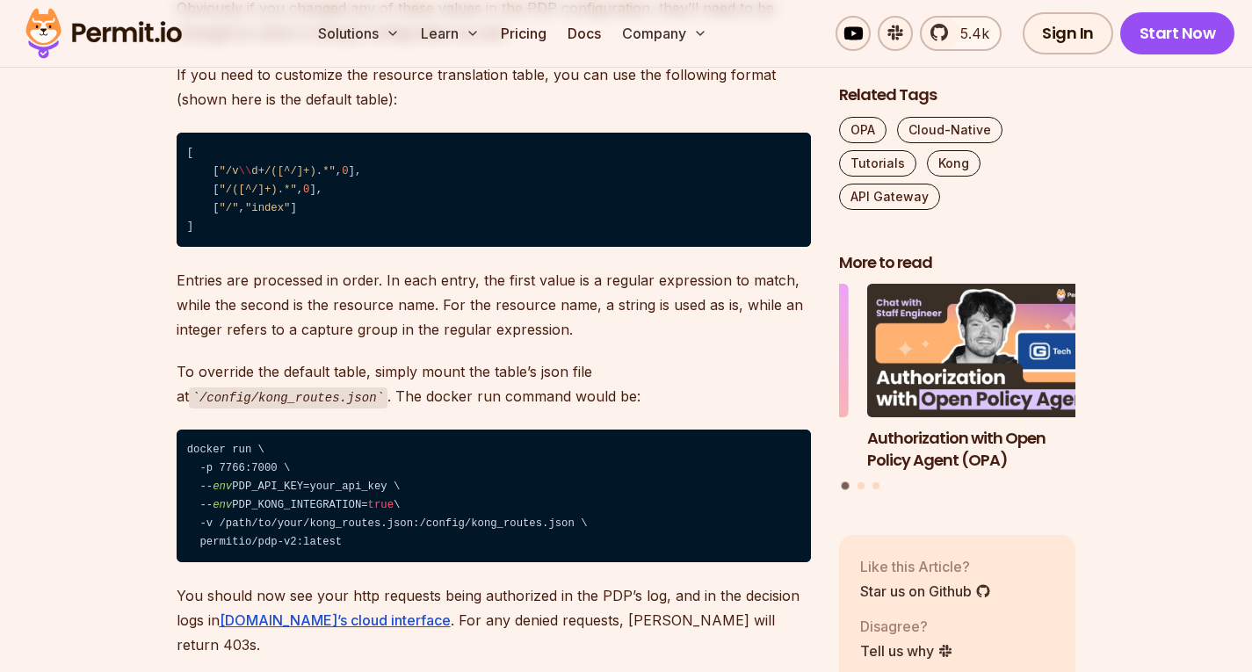
scroll to position [5096, 0]
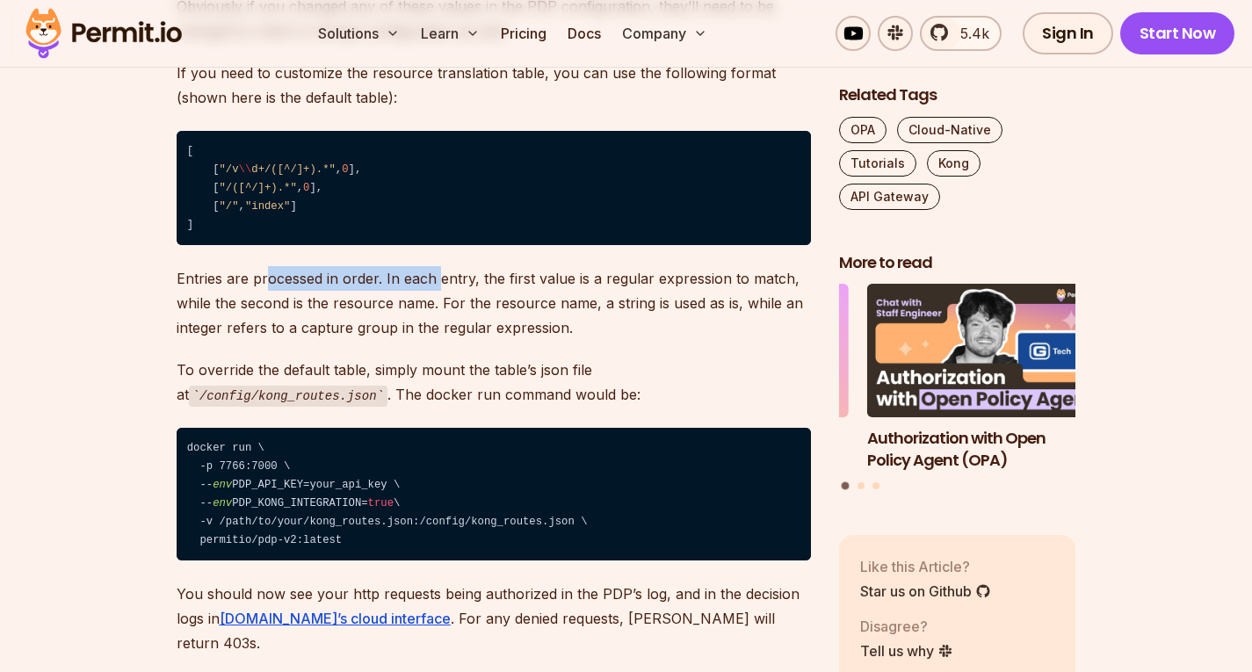
drag, startPoint x: 264, startPoint y: 224, endPoint x: 435, endPoint y: 236, distance: 171.8
click at [435, 266] on p "Entries are processed in order. In each entry, the first value is a regular exp…" at bounding box center [494, 303] width 634 height 74
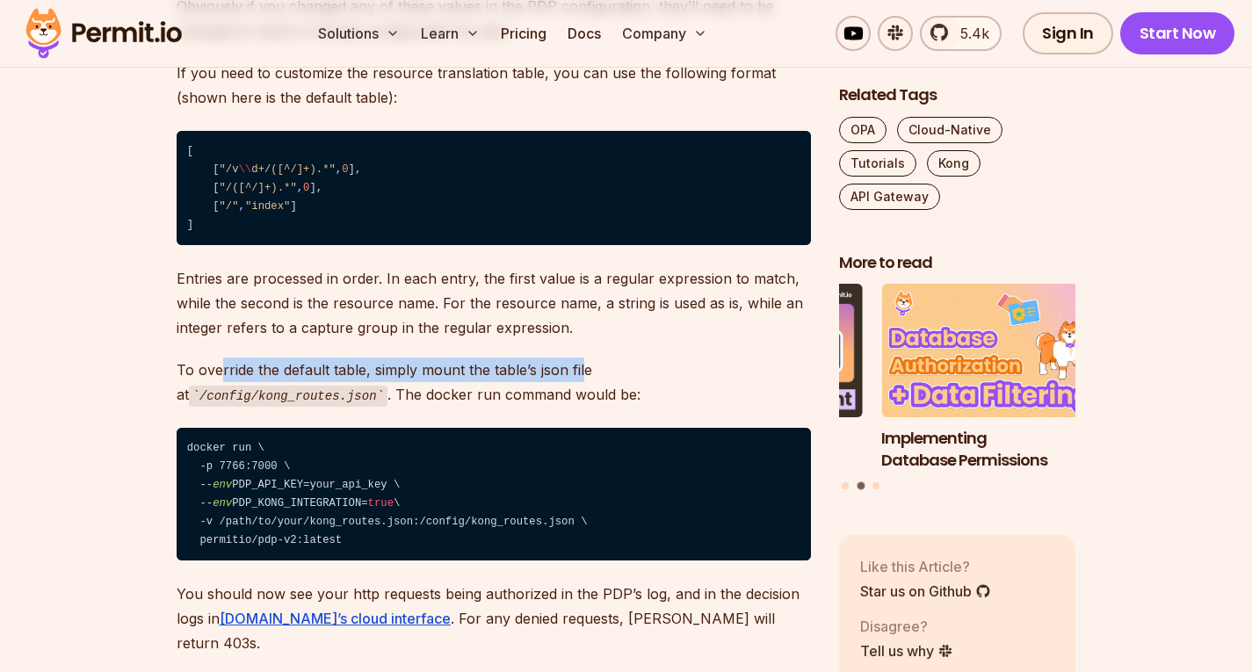
drag, startPoint x: 220, startPoint y: 318, endPoint x: 581, endPoint y: 319, distance: 361.1
click at [581, 358] on p "To override the default table, simply mount the table’s json file at /config/ko…" at bounding box center [494, 383] width 634 height 50
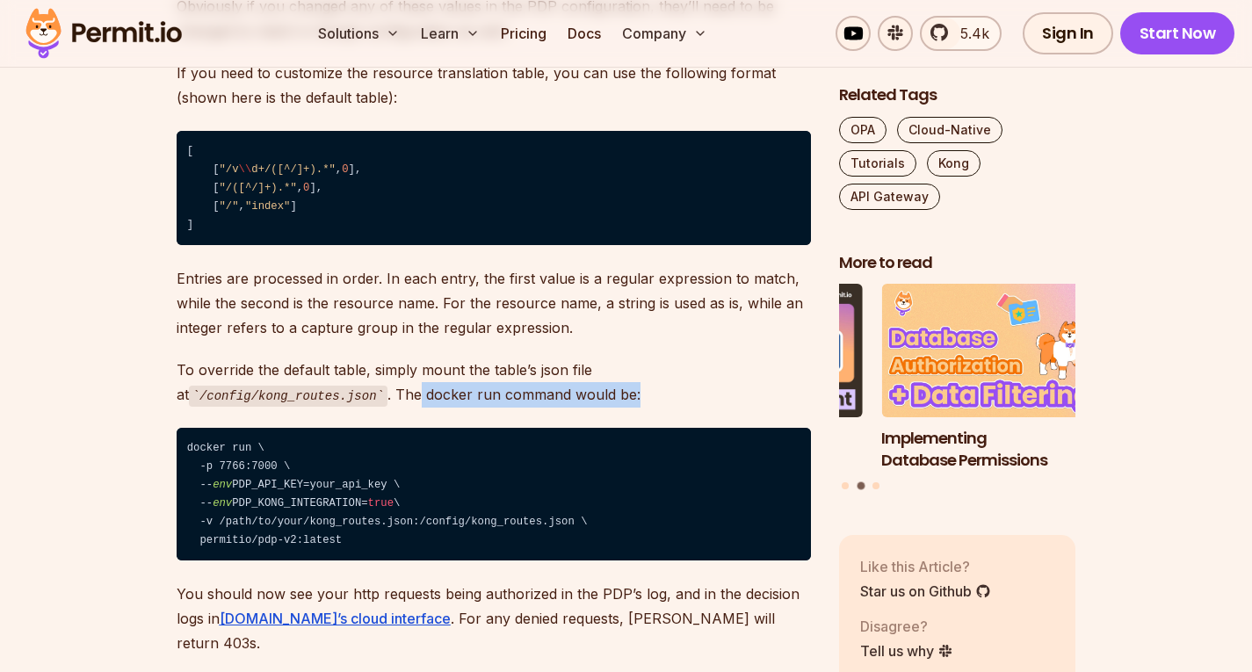
drag, startPoint x: 202, startPoint y: 344, endPoint x: 443, endPoint y: 351, distance: 240.8
click at [443, 358] on p "To override the default table, simply mount the table’s json file at /config/ko…" at bounding box center [494, 383] width 634 height 50
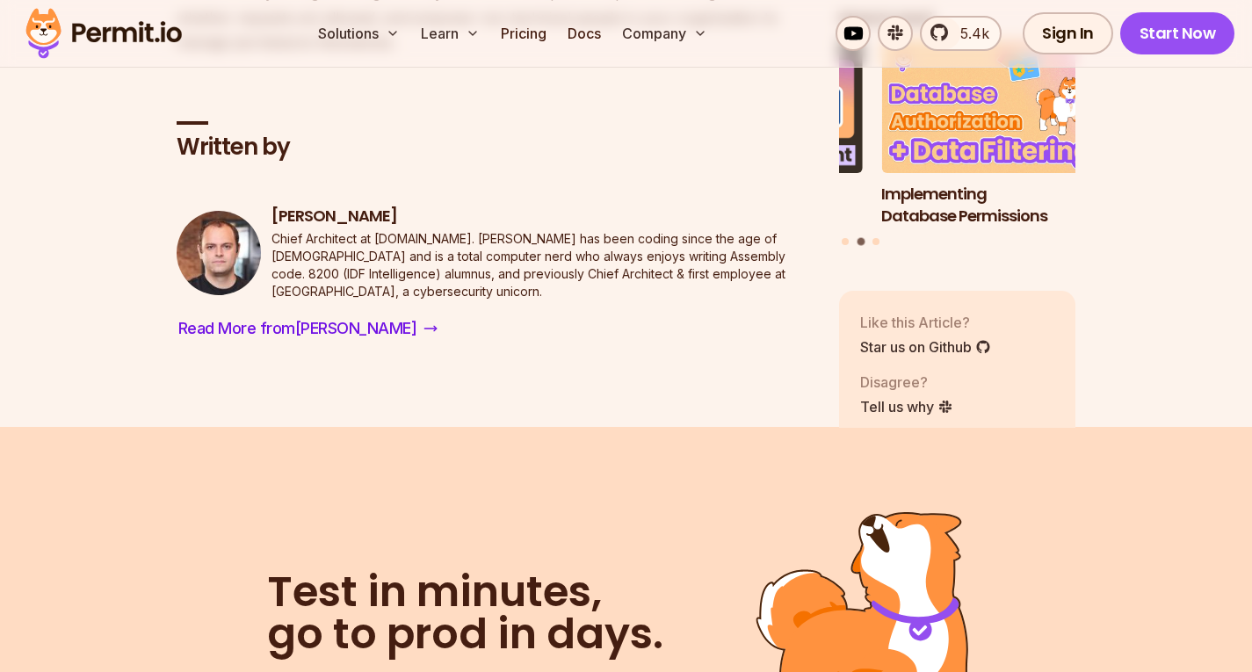
scroll to position [5975, 0]
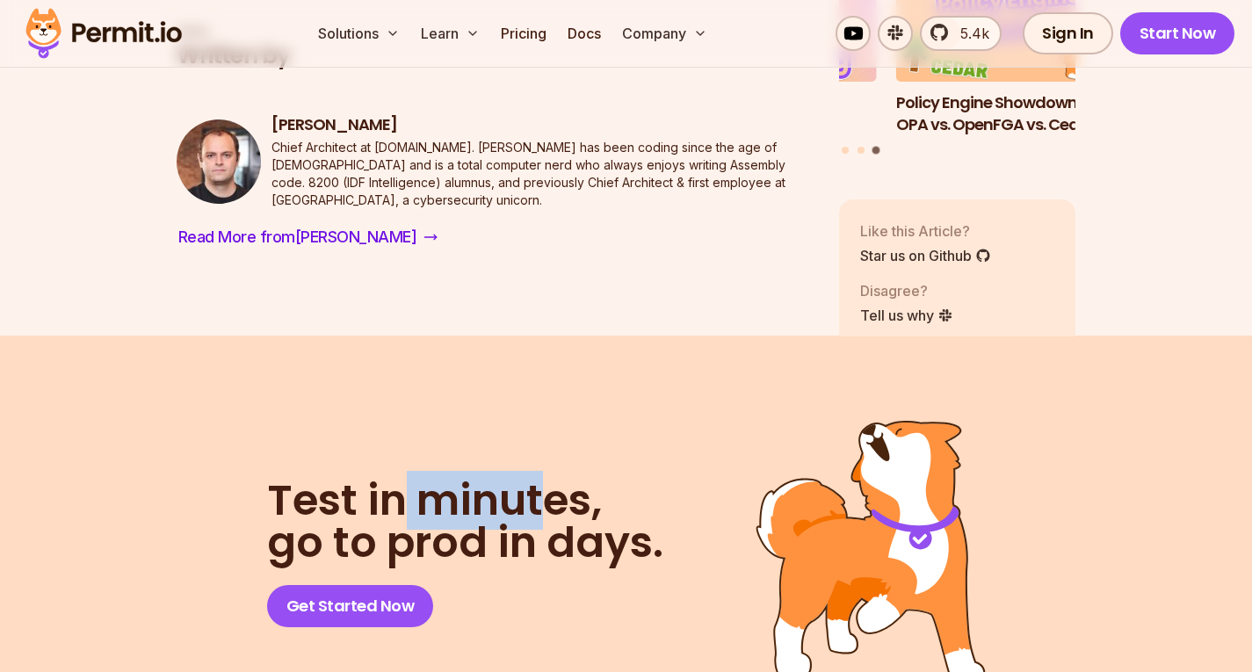
drag, startPoint x: 402, startPoint y: 415, endPoint x: 557, endPoint y: 422, distance: 154.8
click at [557, 480] on span "Test in minutes," at bounding box center [465, 501] width 396 height 42
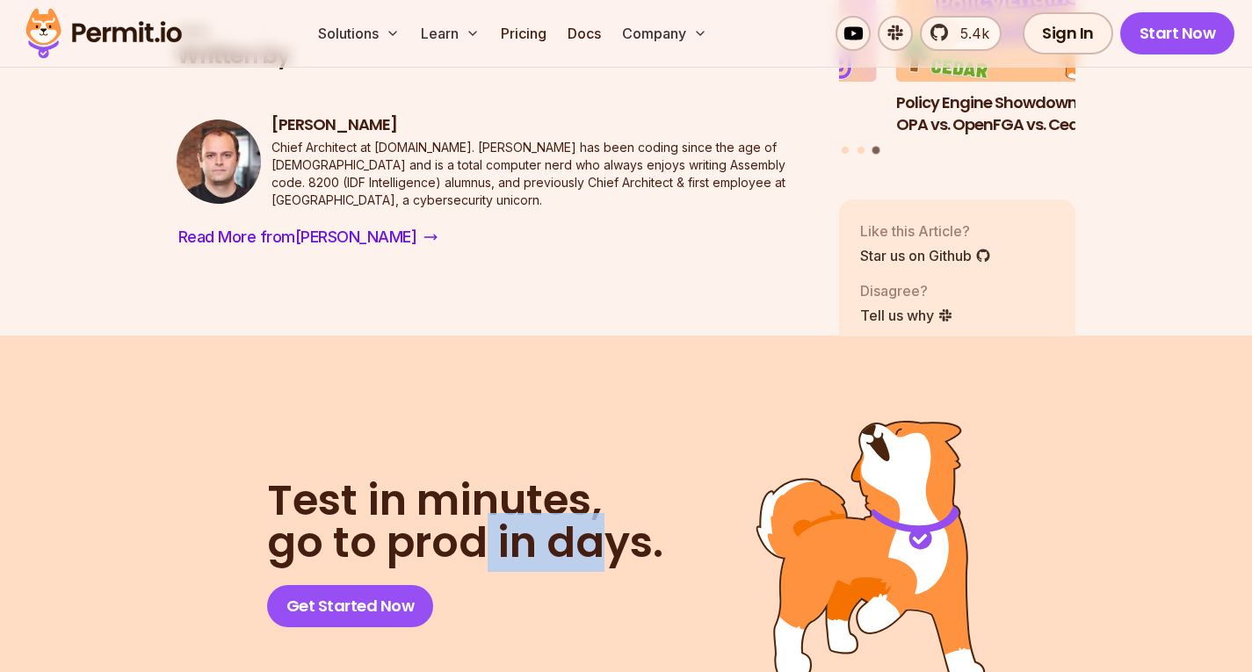
drag, startPoint x: 489, startPoint y: 462, endPoint x: 605, endPoint y: 463, distance: 115.1
click at [605, 480] on h2 "Test in minutes, go to prod in days." at bounding box center [465, 522] width 396 height 84
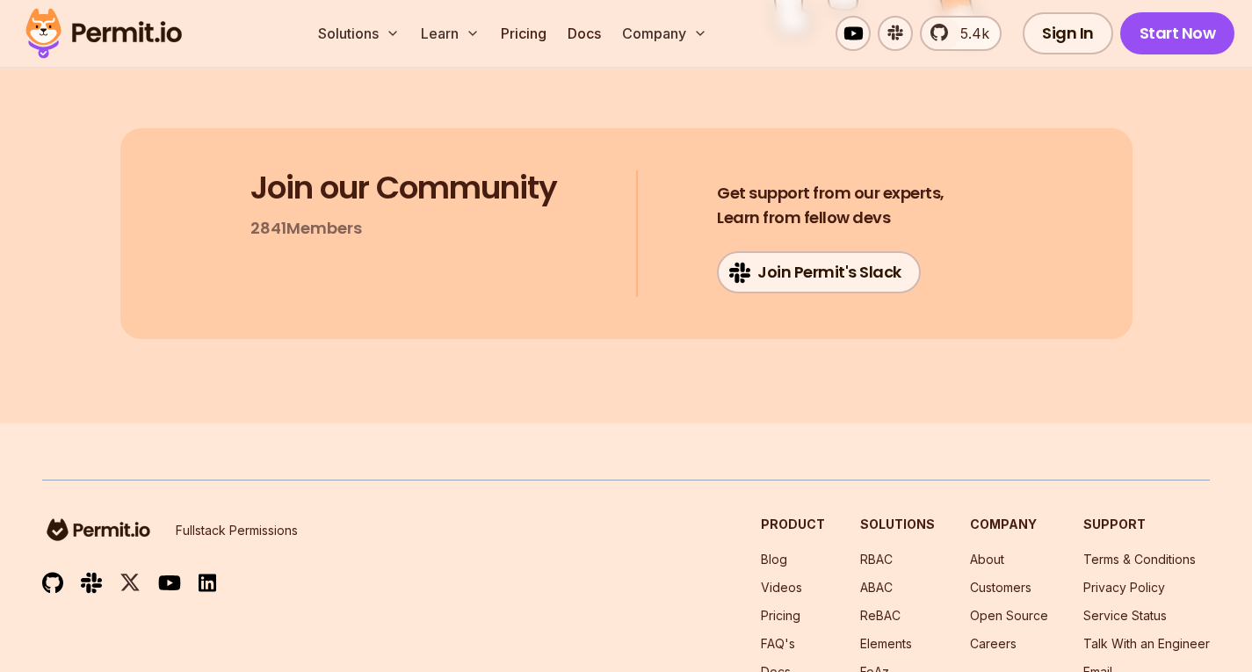
scroll to position [6486, 0]
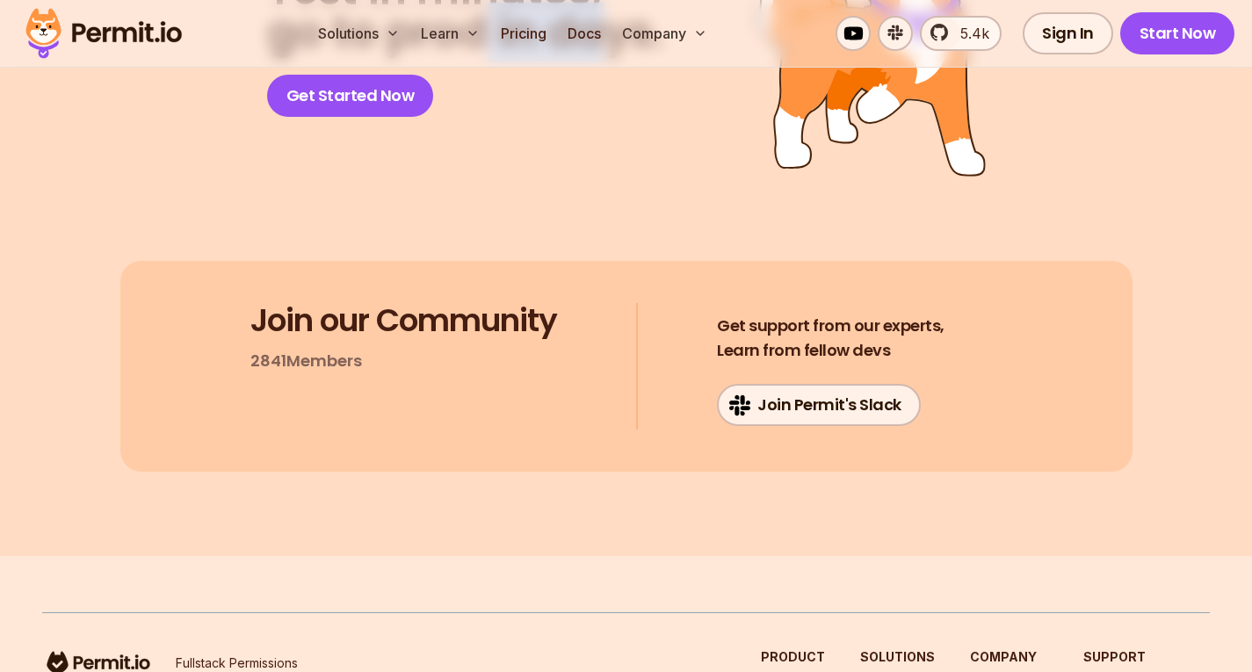
drag, startPoint x: 259, startPoint y: 275, endPoint x: 400, endPoint y: 290, distance: 141.4
click at [392, 286] on div "Join our Community 2841 Members Get support from our experts, Learn from fellow…" at bounding box center [626, 366] width 1012 height 211
click at [471, 313] on div "Join our Community 2841 Members Get support from our experts, Learn from fellow…" at bounding box center [626, 366] width 1012 height 211
